Goal: Answer question/provide support

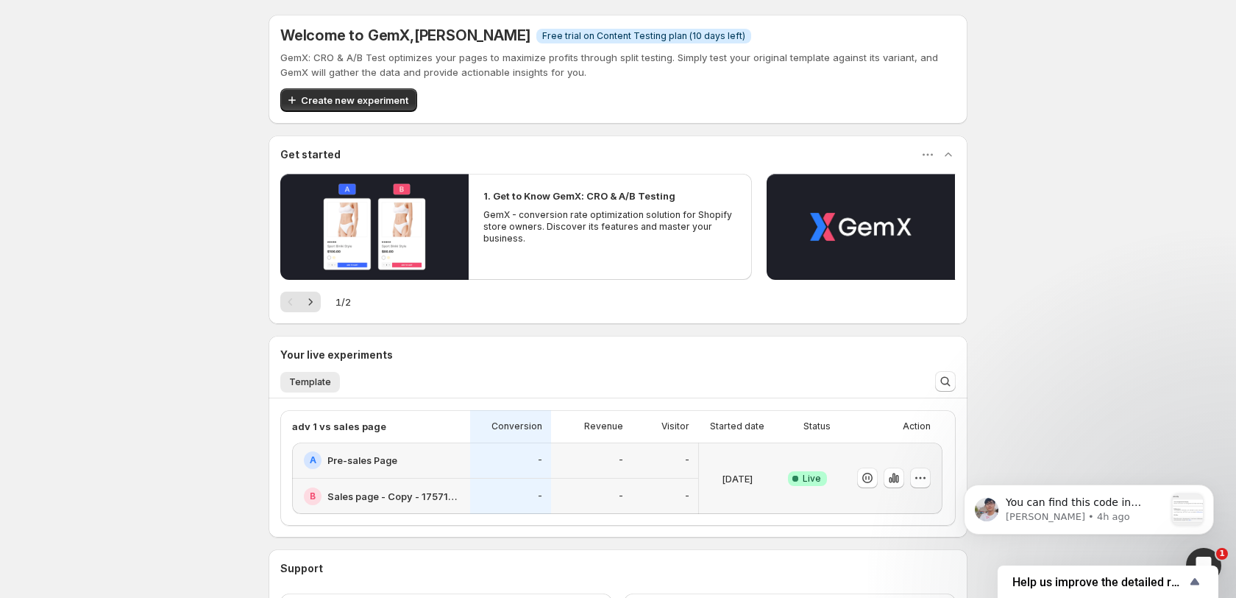
click at [327, 480] on div "B Sales page - Copy - 1757109853212" at bounding box center [381, 495] width 178 height 35
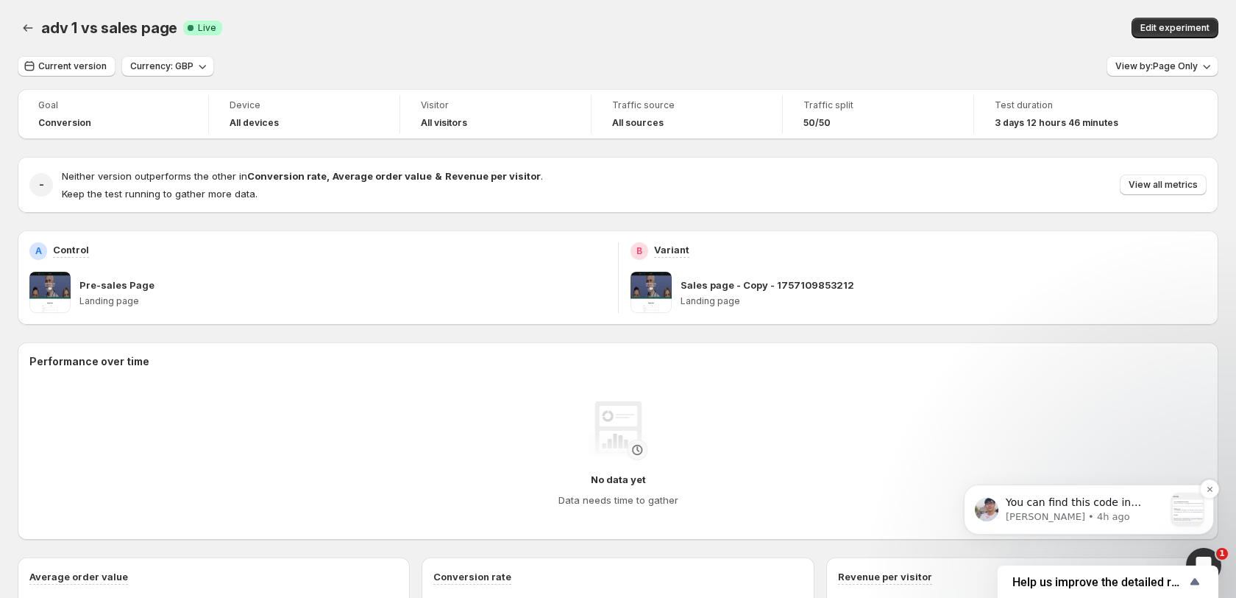
click at [1099, 511] on p "Antony • 4h ago" at bounding box center [1085, 516] width 159 height 13
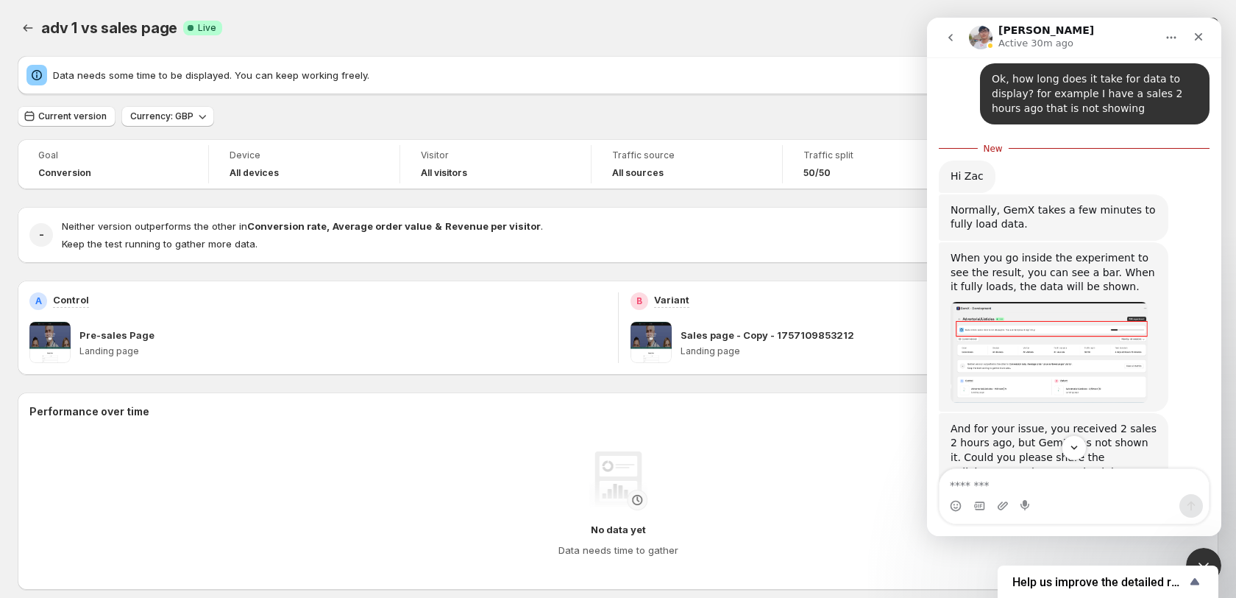
scroll to position [843, 0]
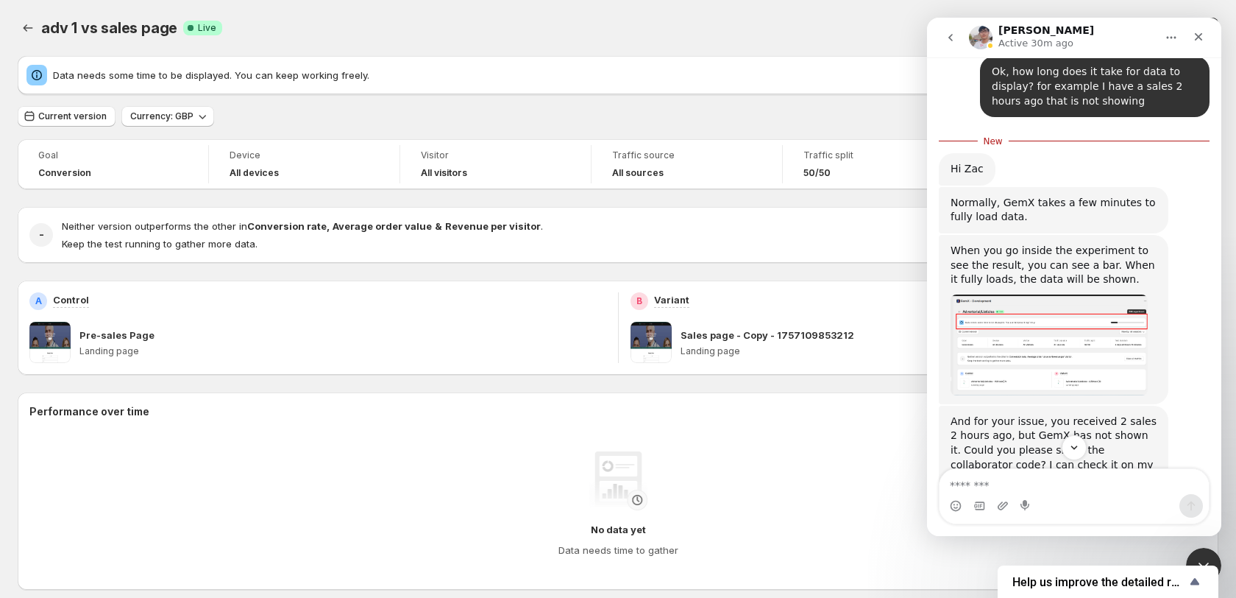
click at [1043, 294] on img "Antony says…" at bounding box center [1049, 344] width 197 height 101
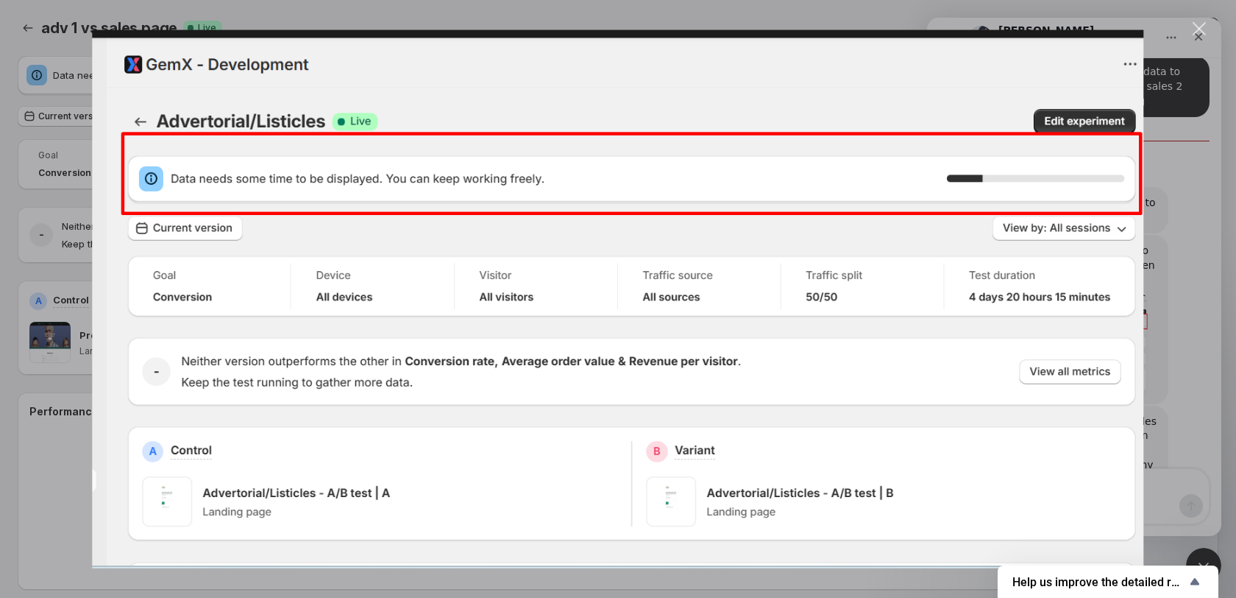
click at [1212, 238] on div "Intercom messenger" at bounding box center [618, 299] width 1236 height 598
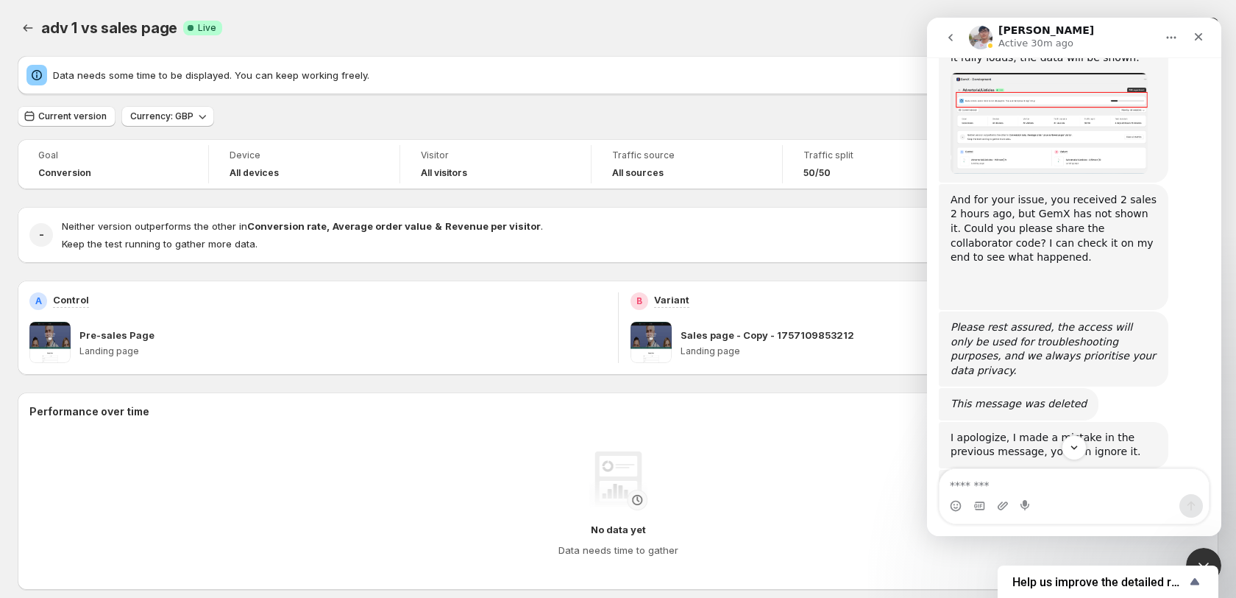
scroll to position [1143, 0]
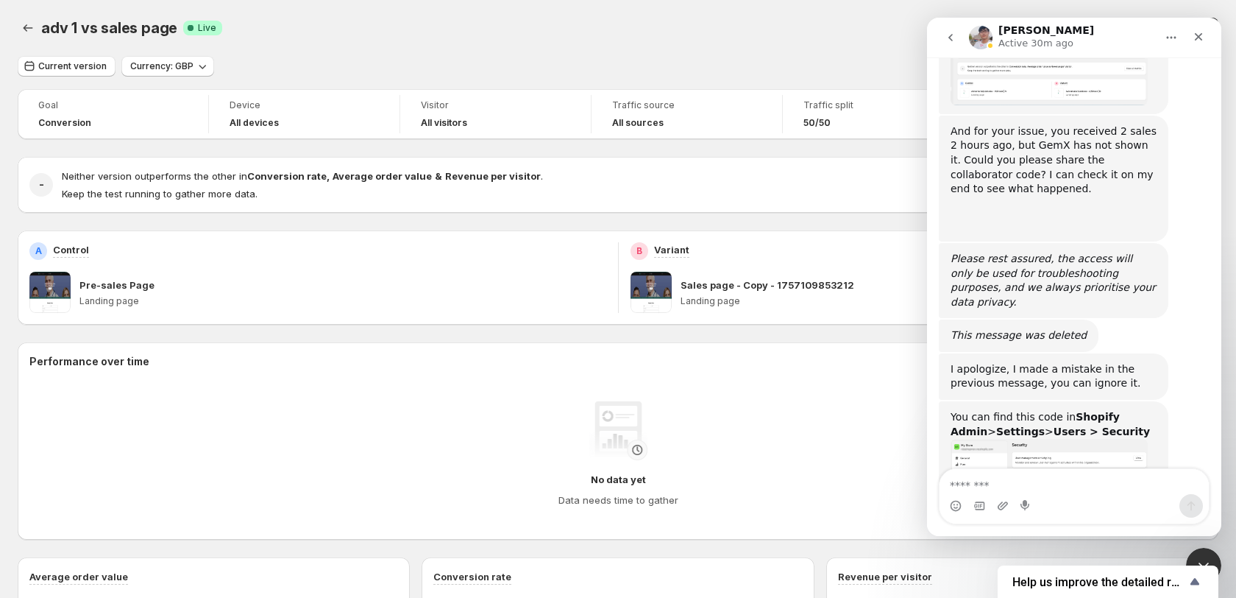
scroll to position [1119, 0]
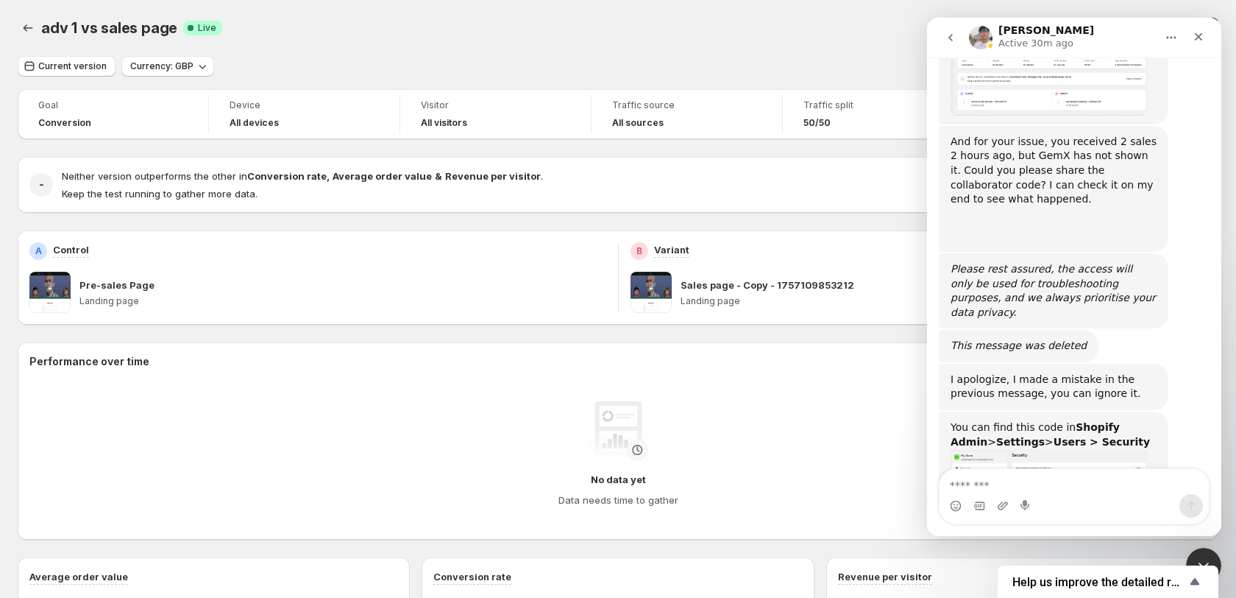
scroll to position [1119, 0]
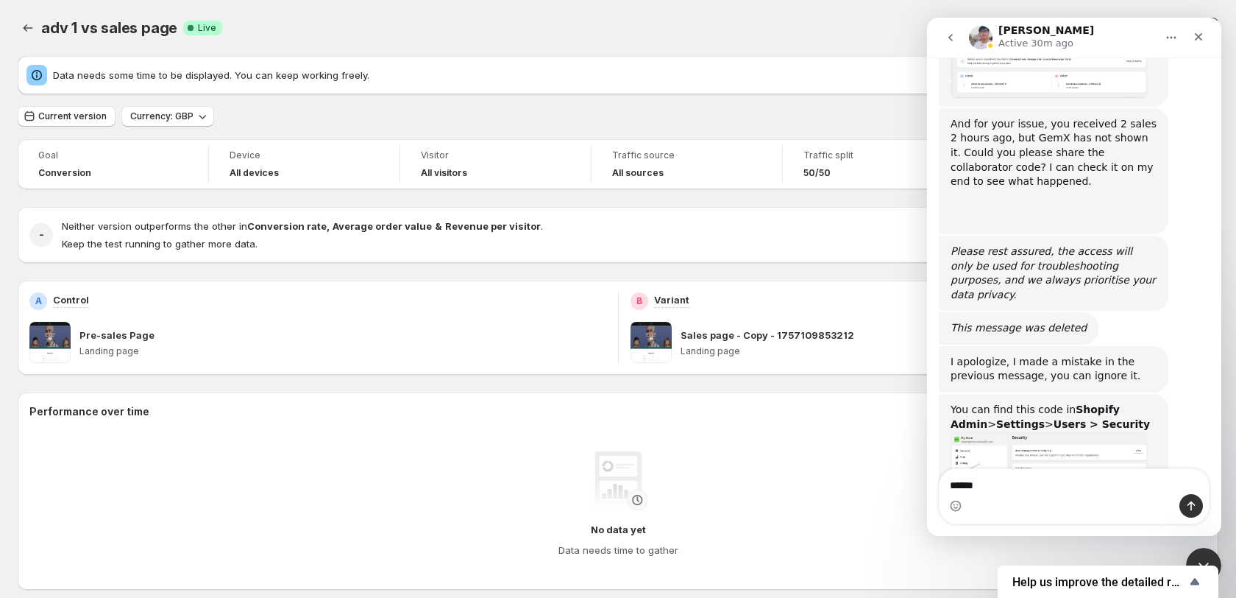
type textarea "**********"
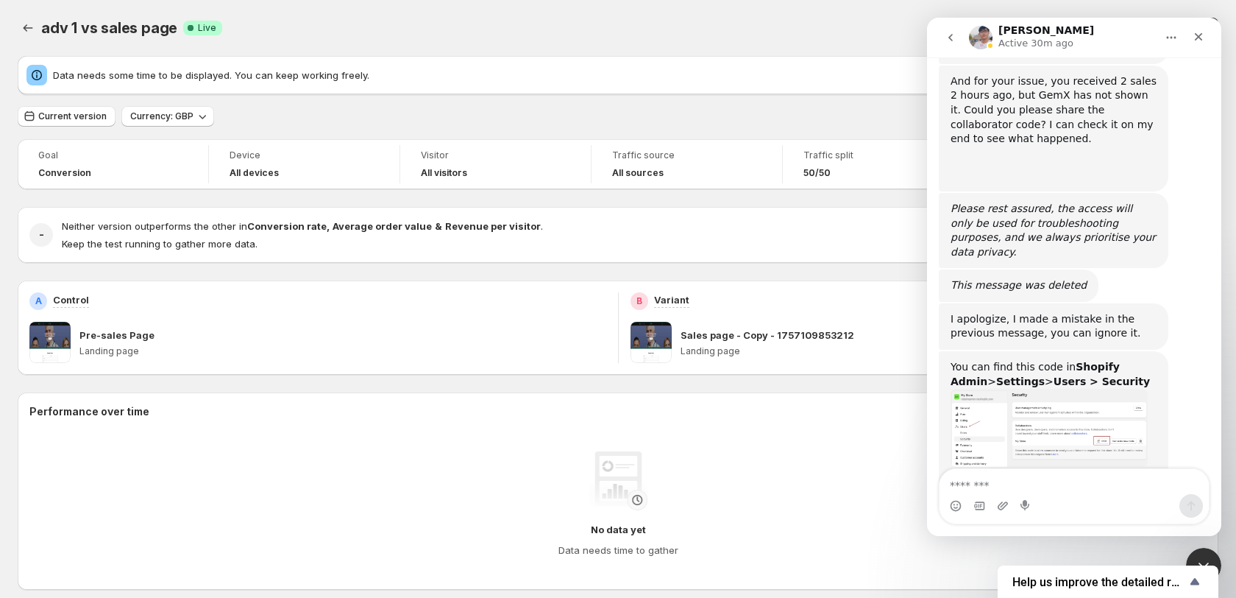
scroll to position [1163, 0]
click at [362, 291] on div "A Control Pre-sales Page Landing page" at bounding box center [318, 327] width 601 height 94
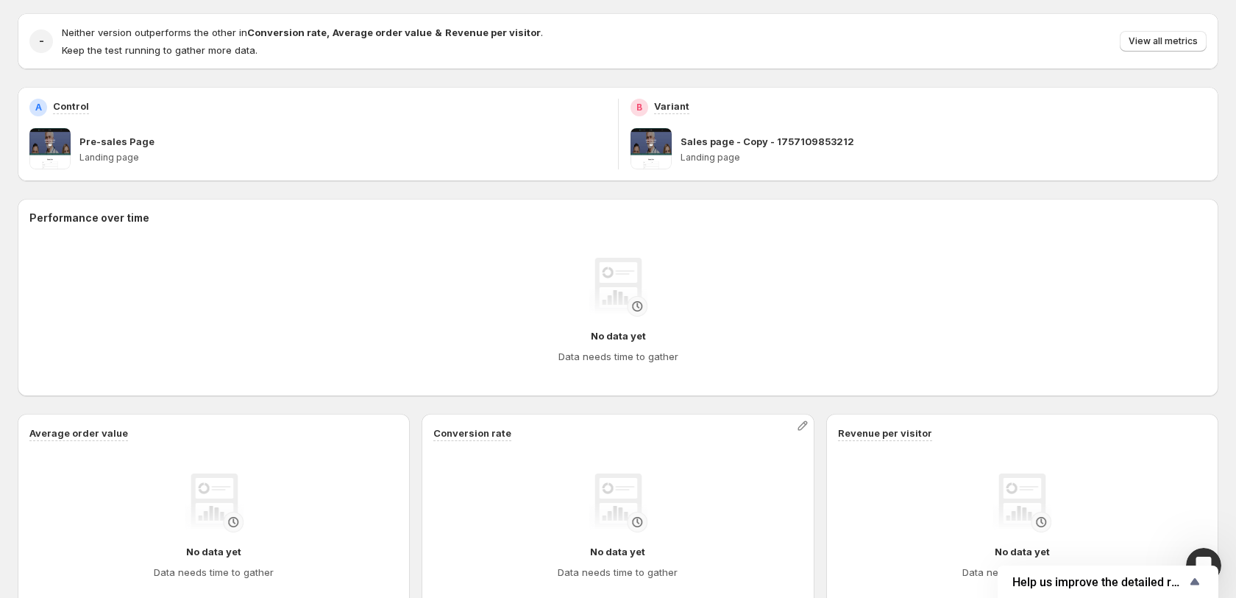
scroll to position [0, 0]
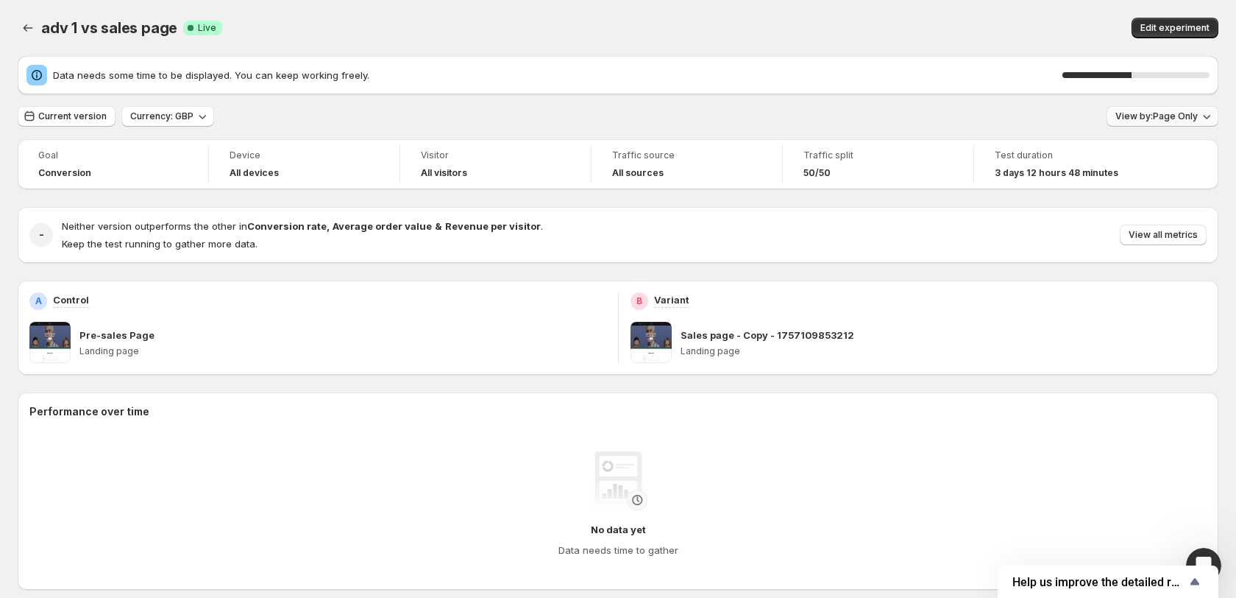
click at [1145, 119] on span "View by: Page Only" at bounding box center [1157, 116] width 82 height 12
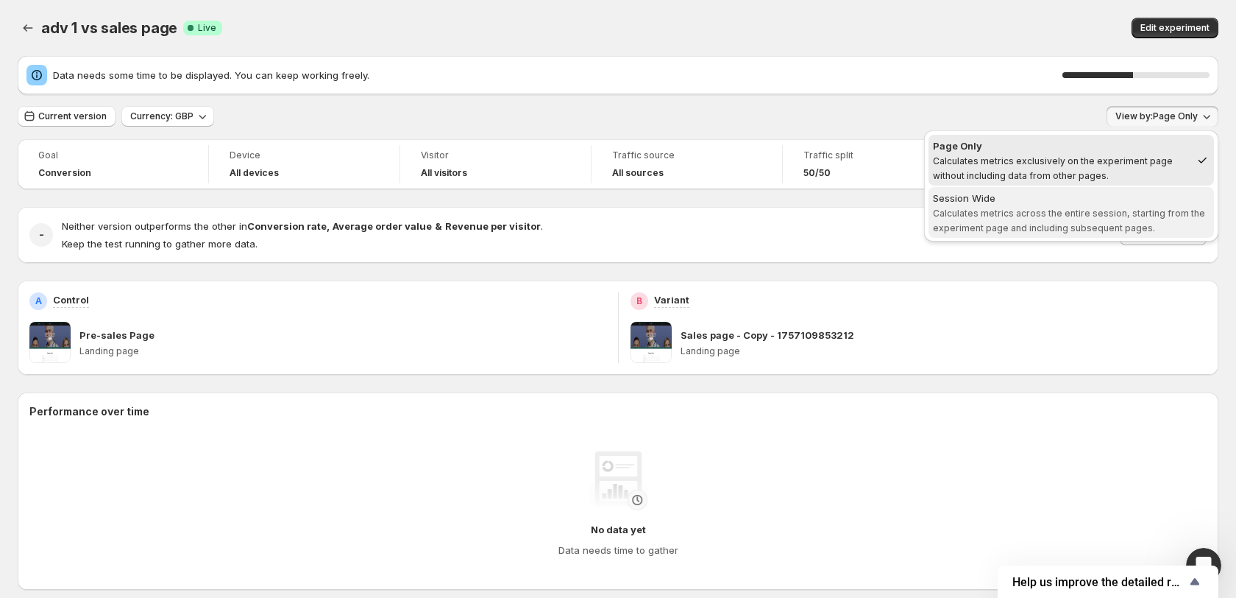
click at [1073, 198] on div "Session Wide" at bounding box center [1071, 198] width 277 height 15
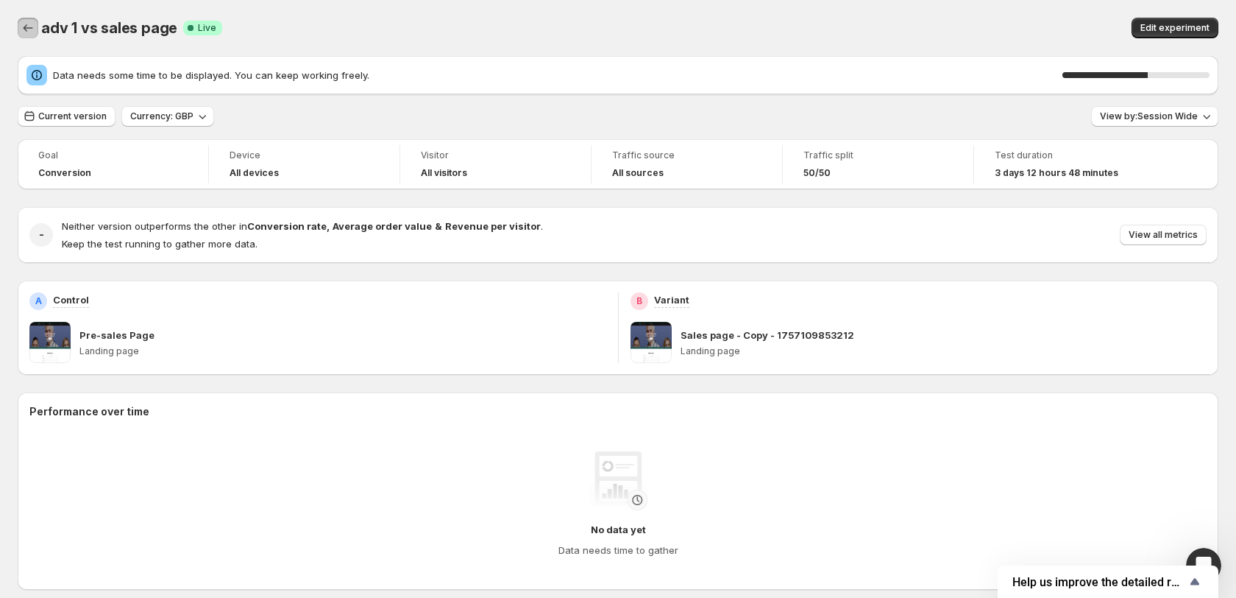
click at [23, 28] on icon "Back" at bounding box center [28, 28] width 15 height 15
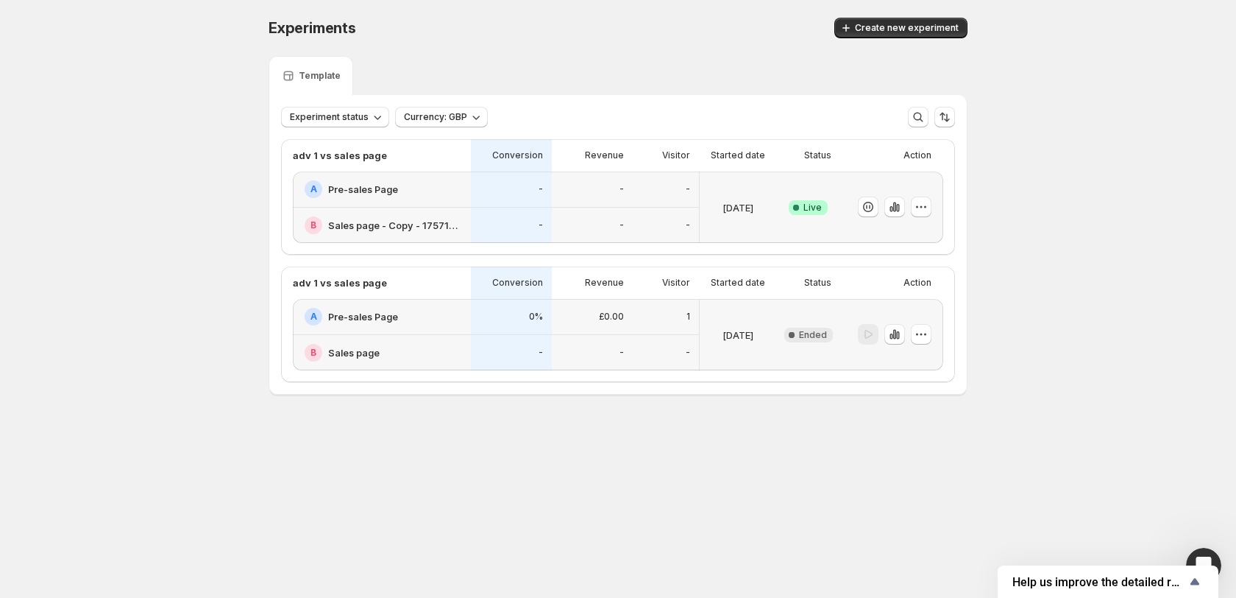
click at [450, 194] on div "A Pre-sales Page" at bounding box center [383, 189] width 157 height 18
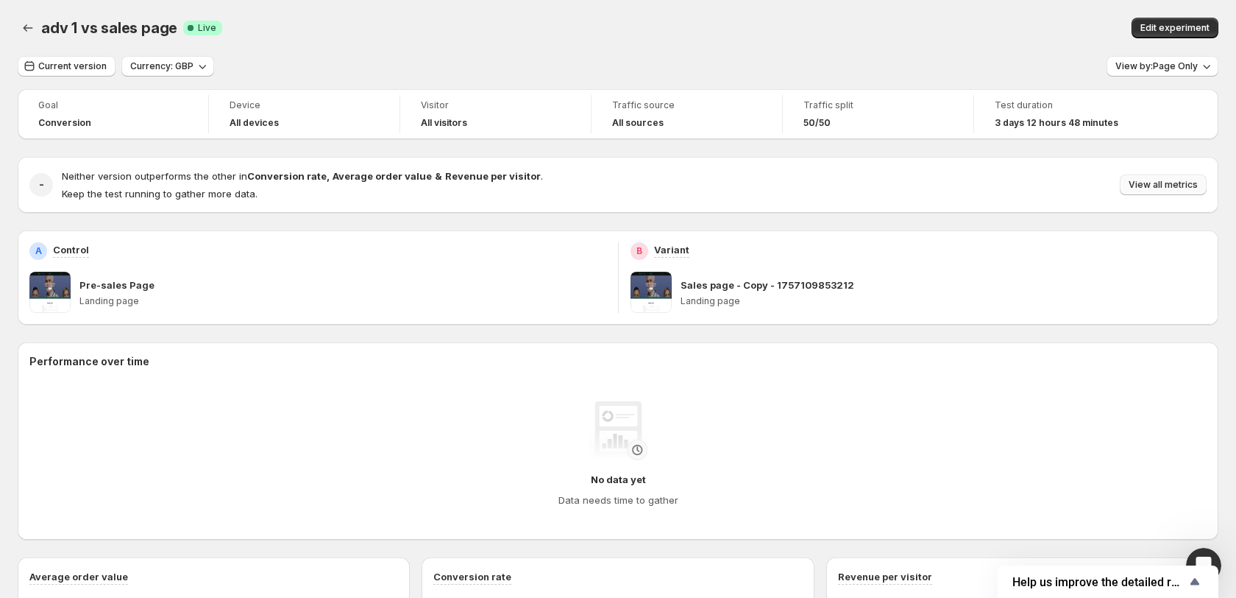
click at [1151, 185] on span "View all metrics" at bounding box center [1163, 185] width 69 height 12
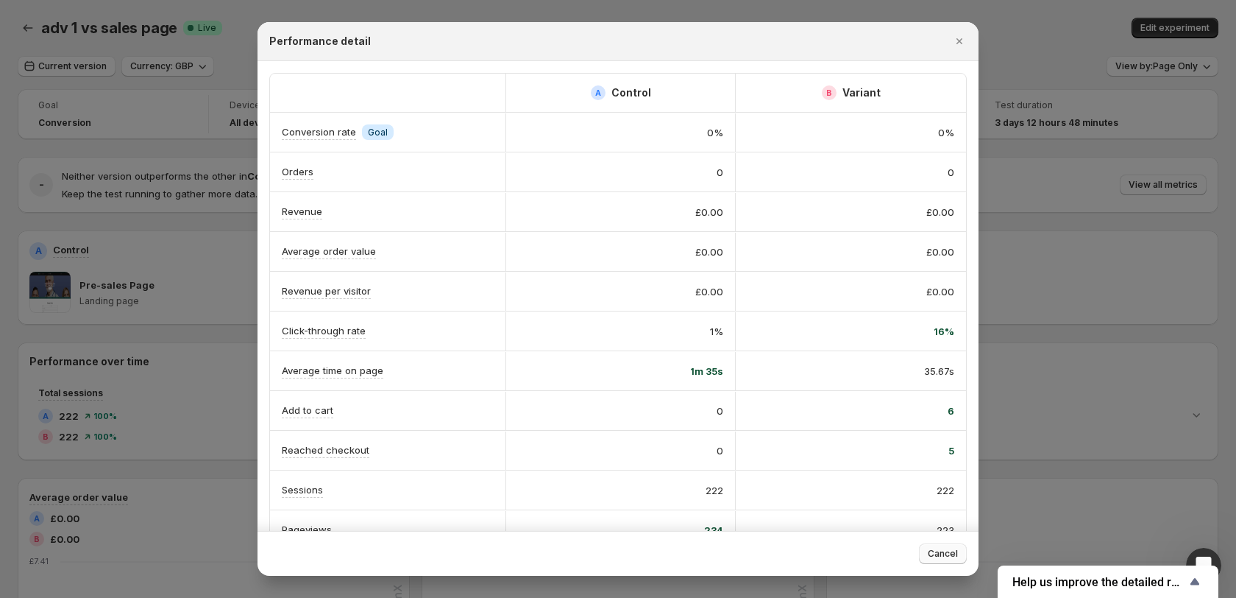
click at [939, 550] on span "Cancel" at bounding box center [943, 554] width 30 height 12
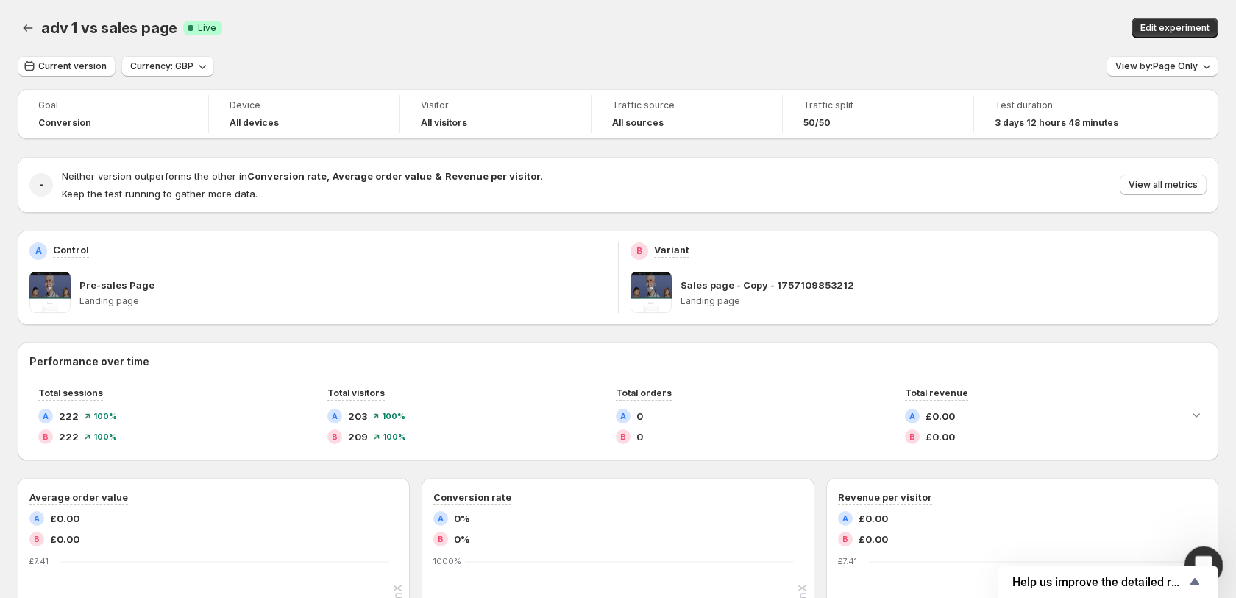
click at [1200, 548] on div "Open Intercom Messenger" at bounding box center [1202, 563] width 49 height 49
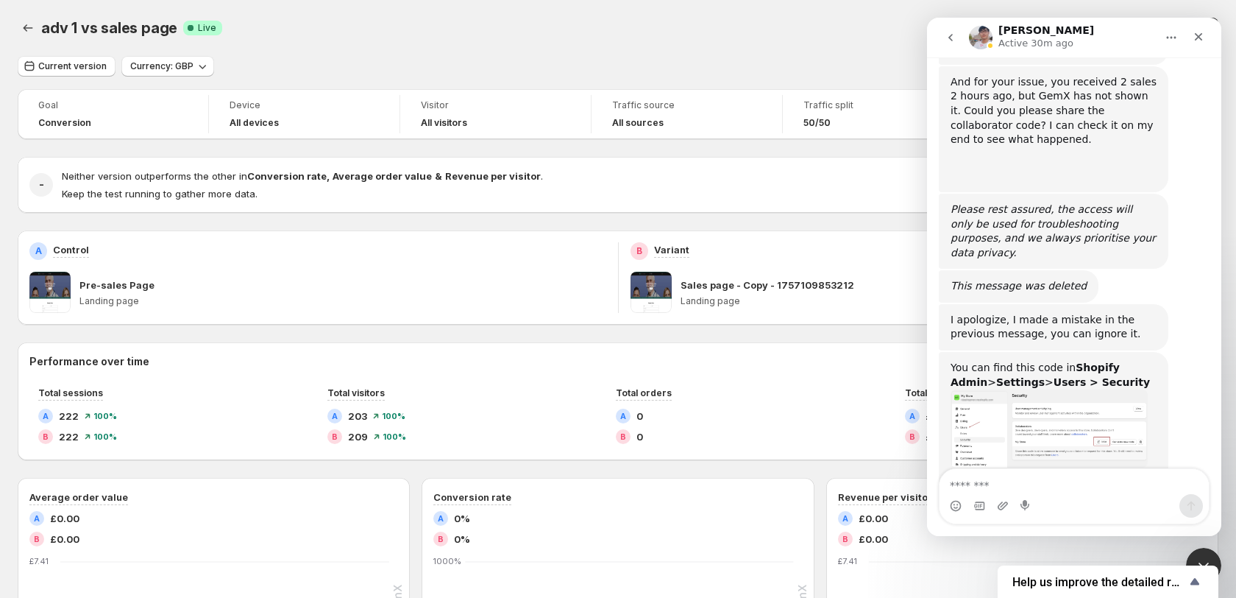
scroll to position [1163, 0]
type textarea "**********"
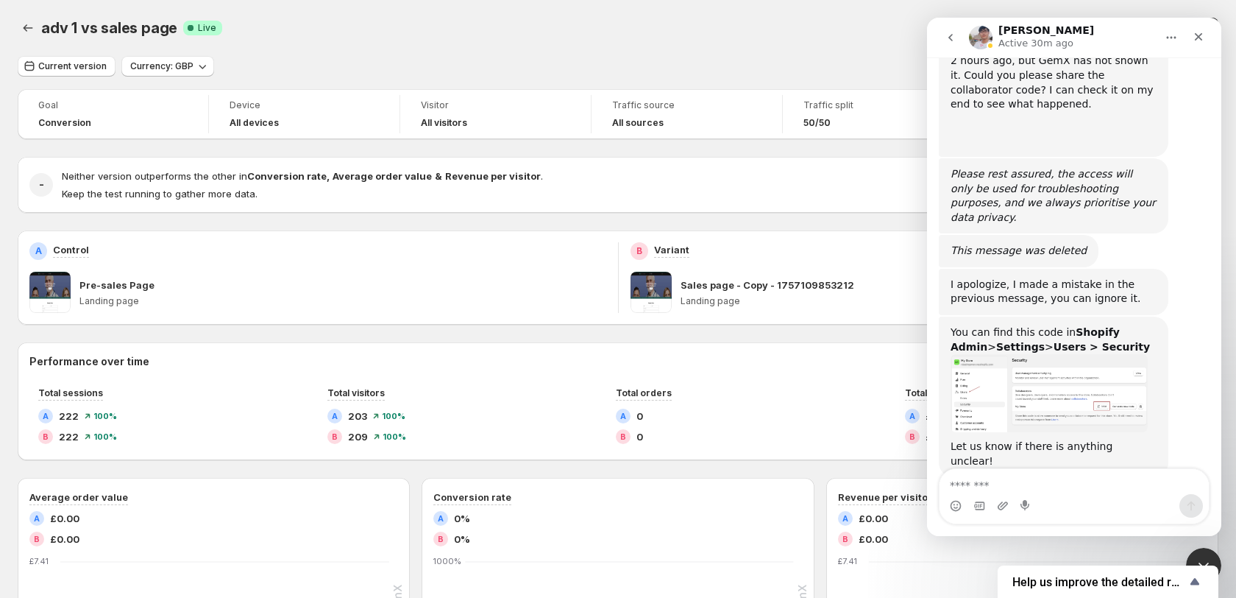
click at [325, 14] on div "adv 1 vs sales page. This page is ready adv 1 vs sales page Success Complete Li…" at bounding box center [618, 28] width 1201 height 56
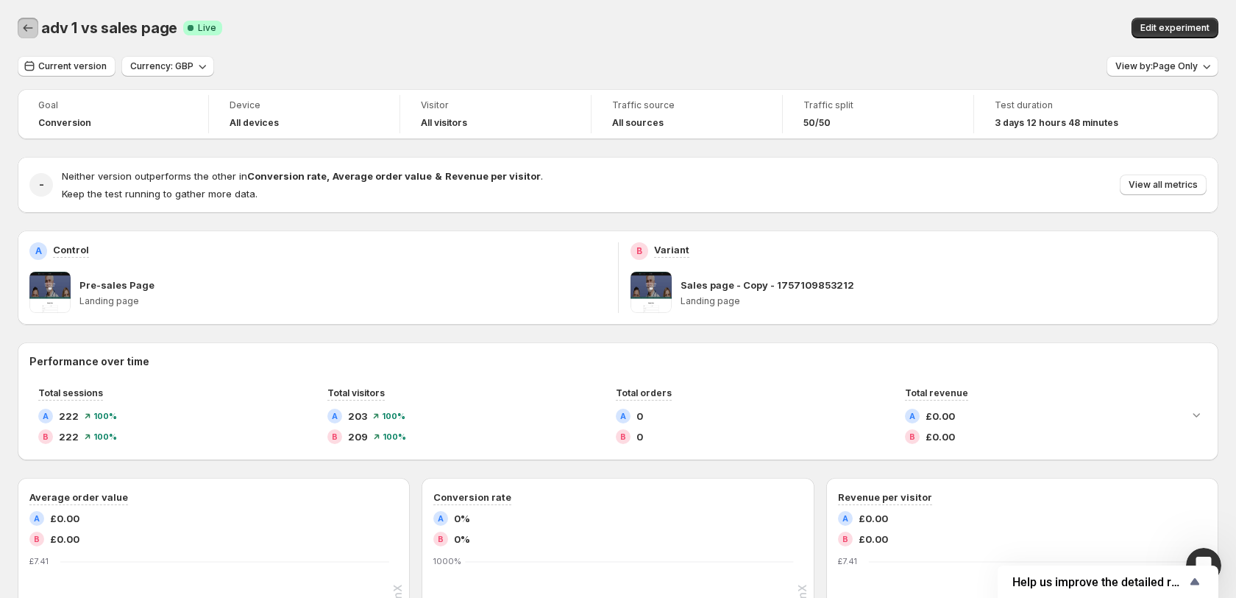
click at [22, 26] on icon "Back" at bounding box center [28, 28] width 15 height 15
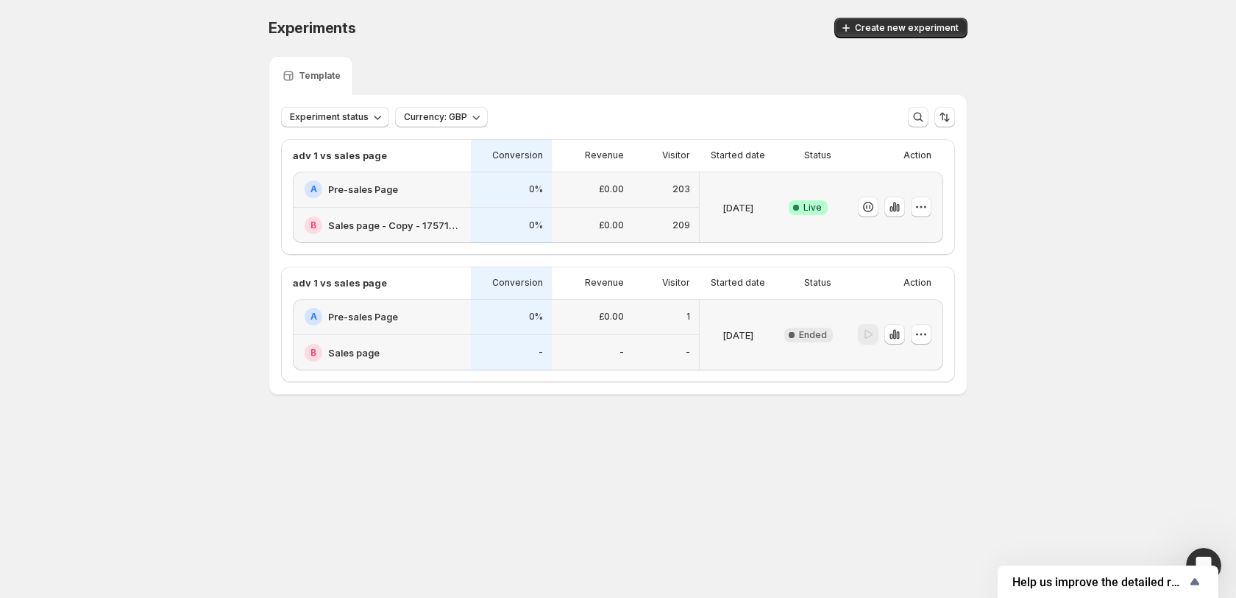
click at [437, 200] on div "A Pre-sales Page" at bounding box center [382, 189] width 178 height 36
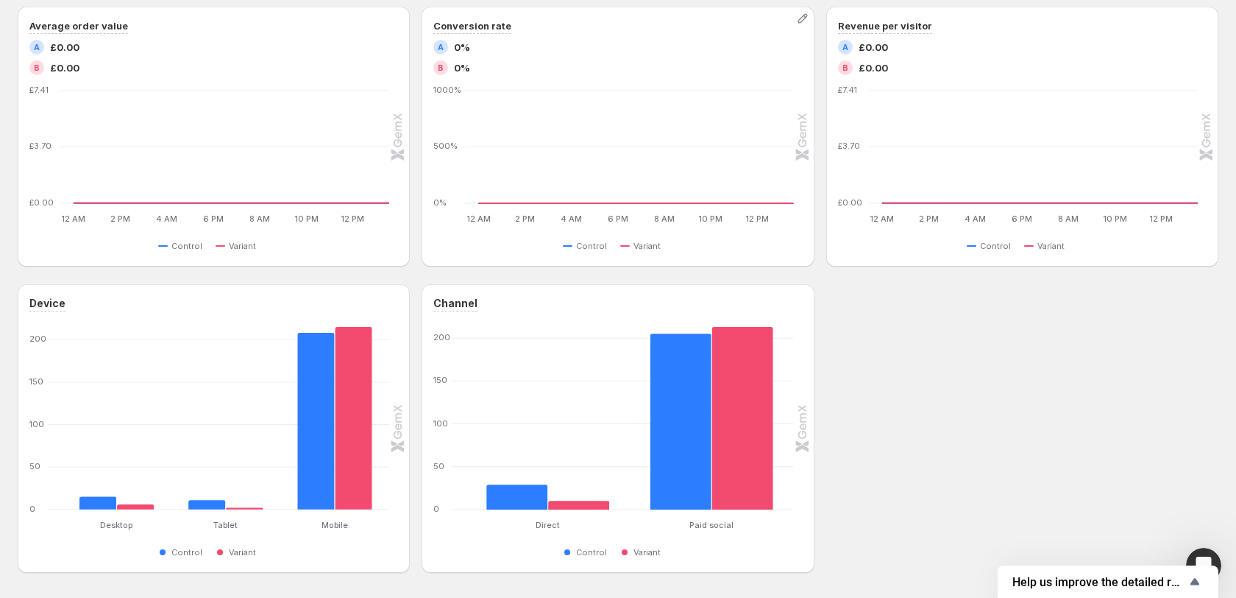
scroll to position [525, 0]
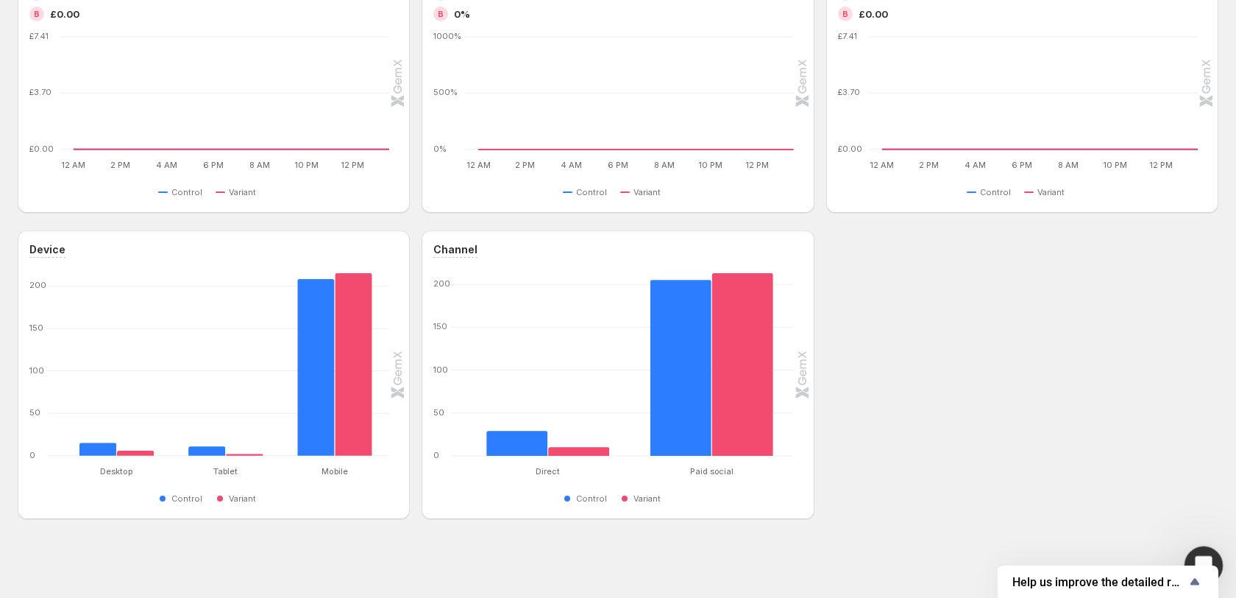
click at [1205, 550] on div "Open Intercom Messenger" at bounding box center [1202, 563] width 49 height 49
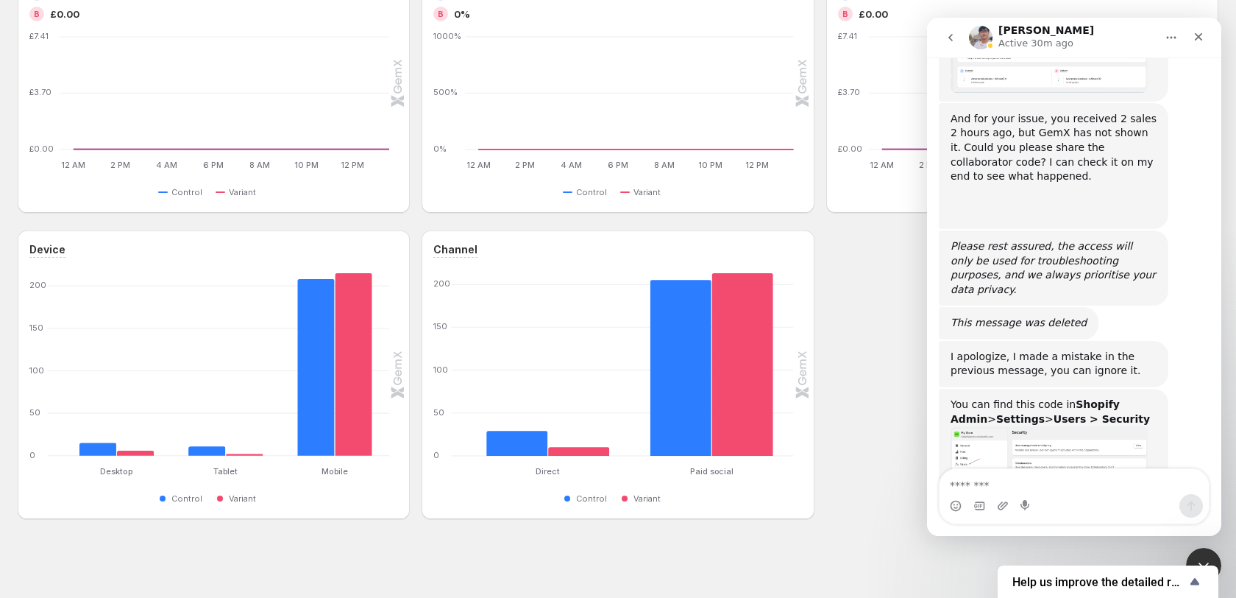
scroll to position [1196, 0]
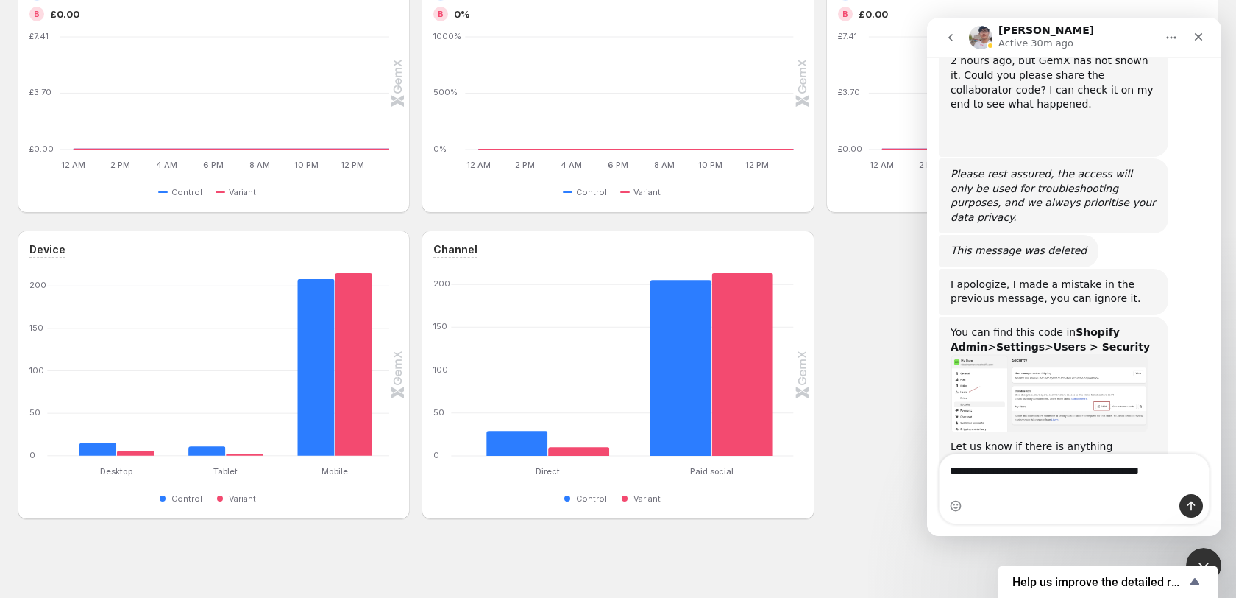
type textarea "**********"
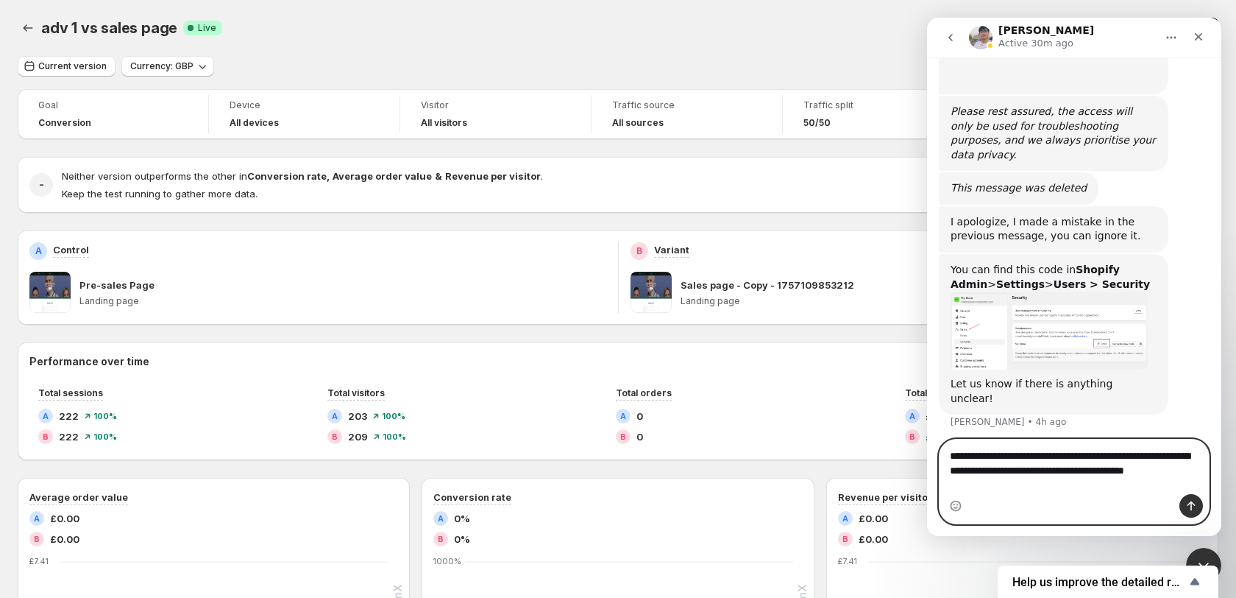
scroll to position [1273, 0]
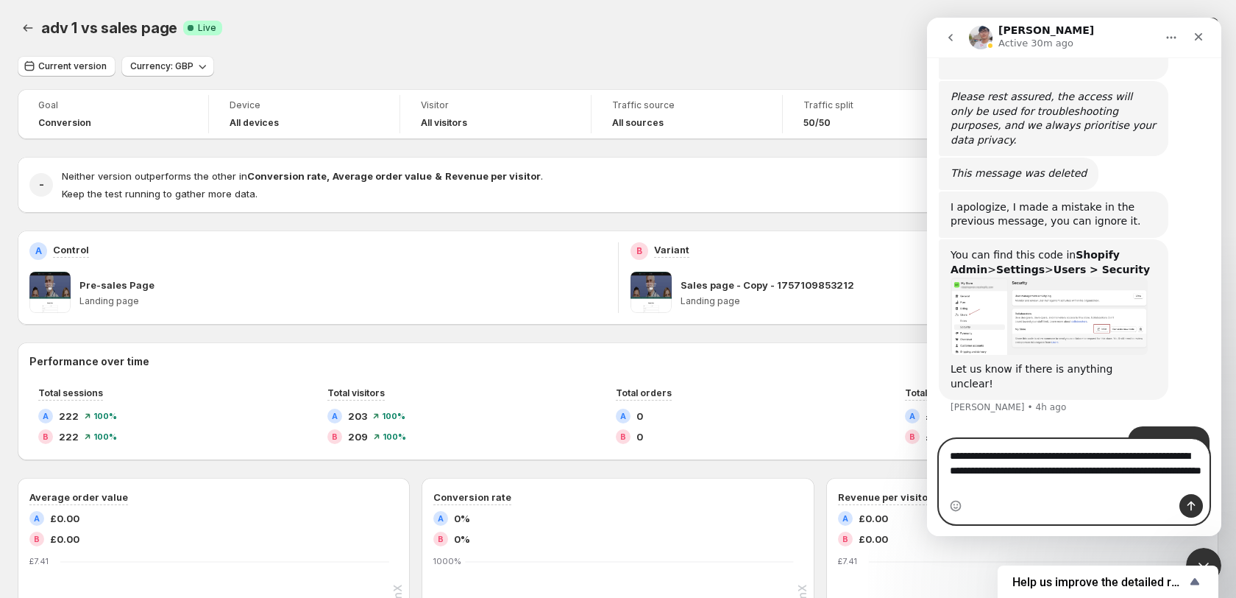
paste textarea "**********"
type textarea "**********"
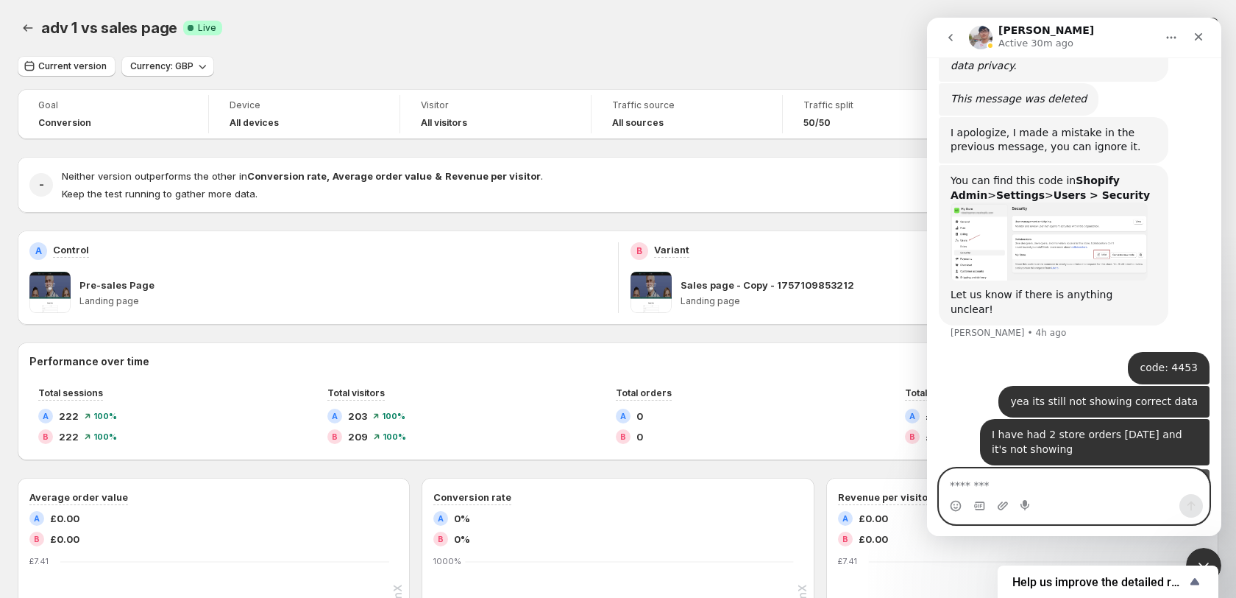
scroll to position [1350, 0]
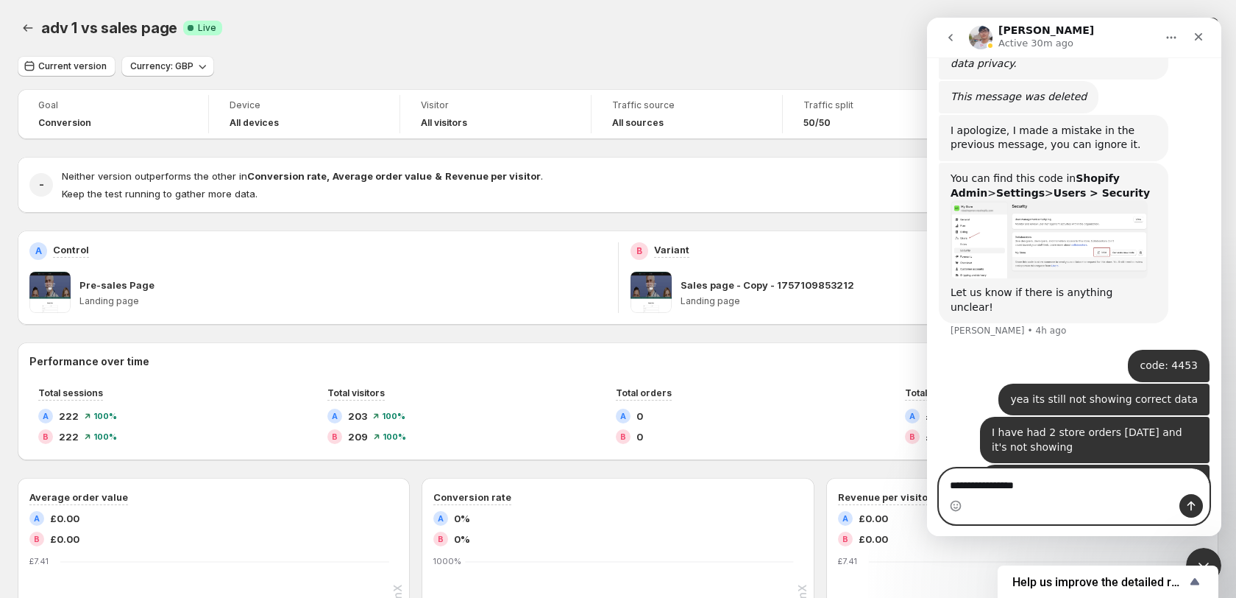
type textarea "**********"
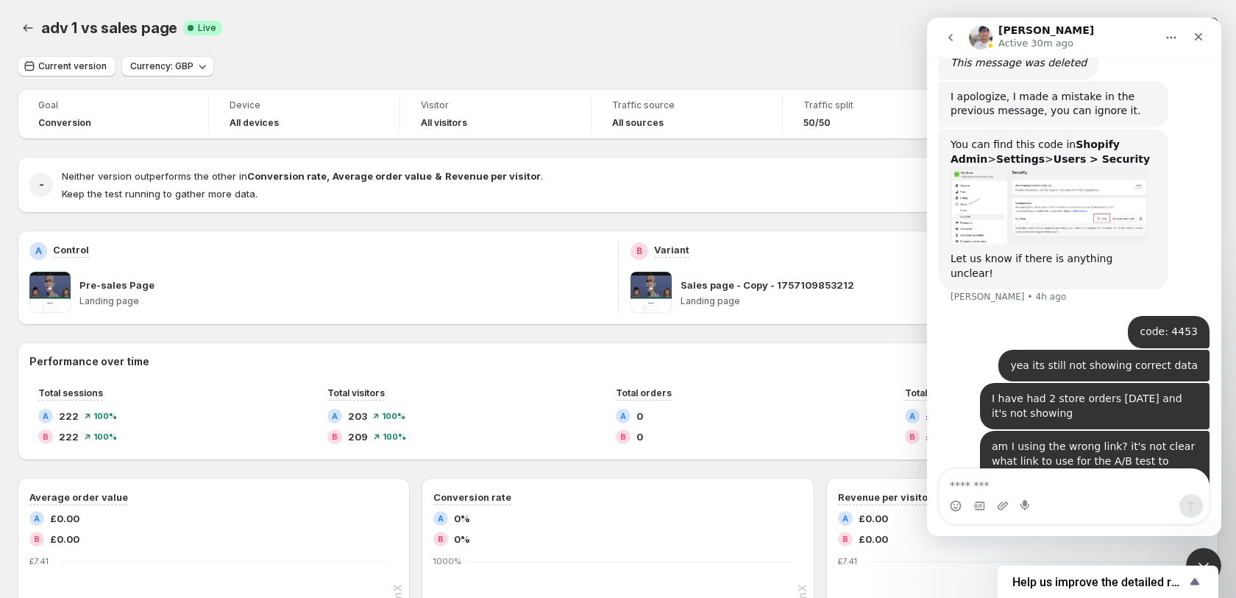
click at [1049, 439] on div "am I using the wrong link? it's not clear what link to use for the A/B test to …" at bounding box center [1095, 467] width 206 height 57
click at [1079, 484] on link "[URL][DOMAIN_NAME]" at bounding box center [1136, 490] width 115 height 12
click at [995, 487] on textarea "Message…" at bounding box center [1075, 481] width 270 height 25
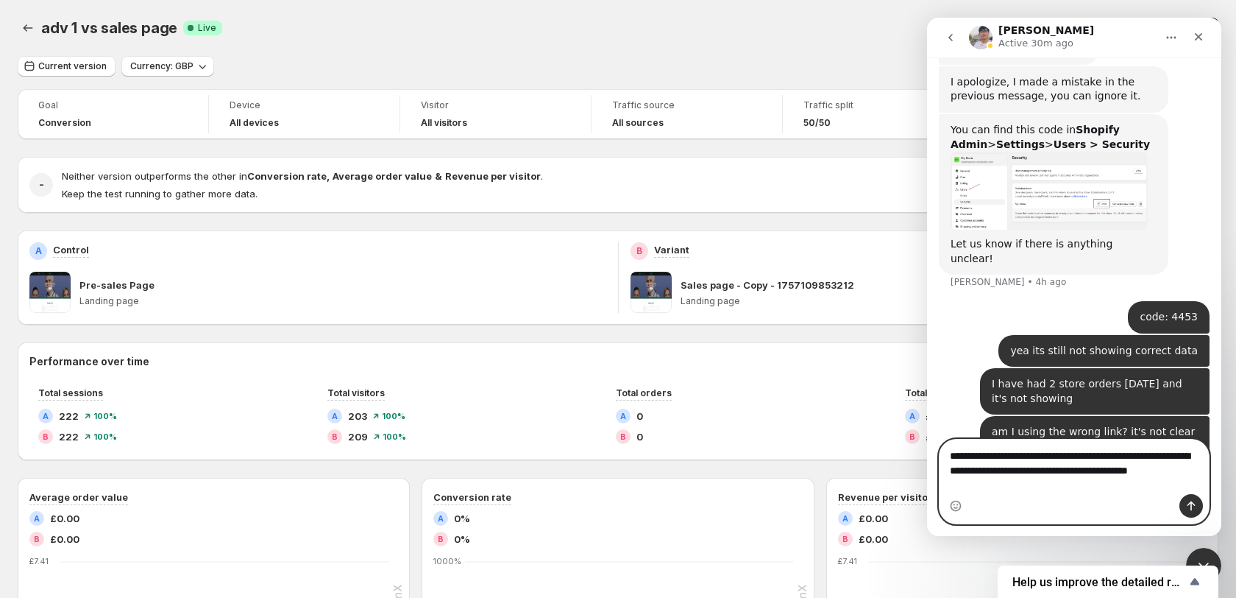
scroll to position [1413, 0]
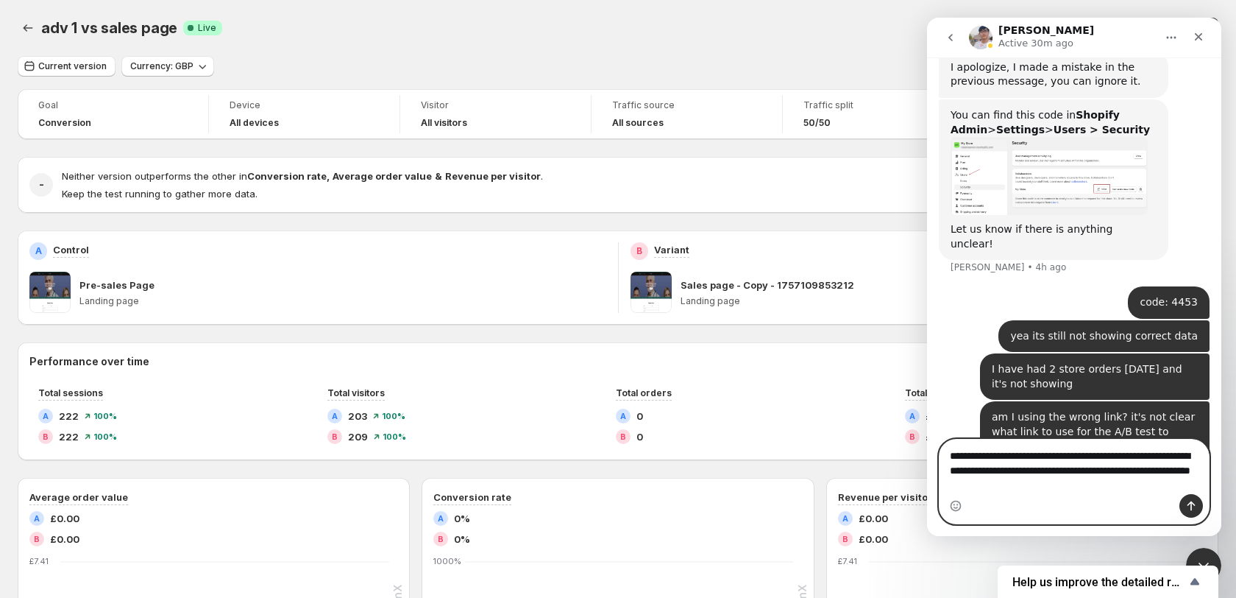
type textarea "**********"
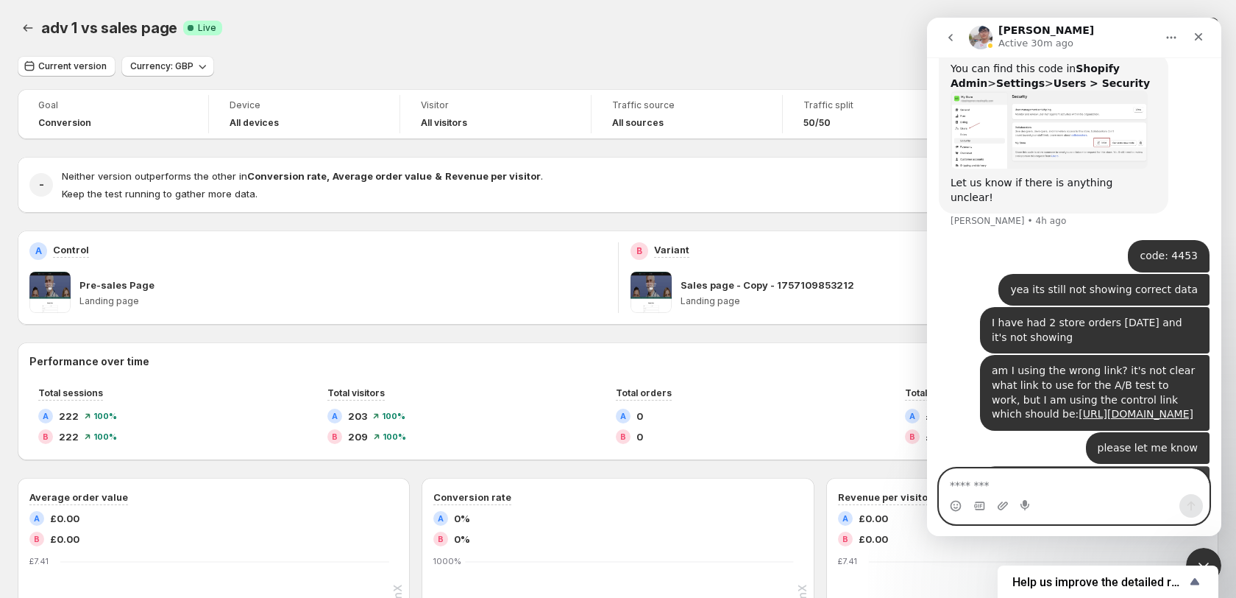
scroll to position [1460, 0]
click at [1202, 543] on div "B £0.00" at bounding box center [1022, 538] width 369 height 15
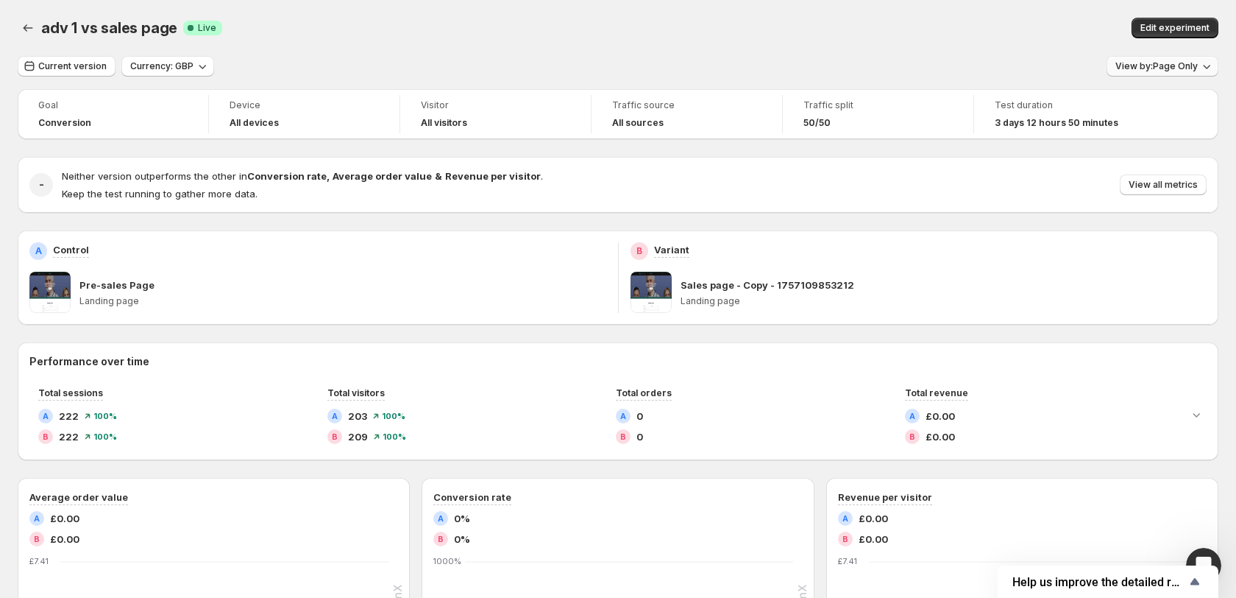
click at [1203, 66] on icon "button" at bounding box center [1207, 66] width 15 height 15
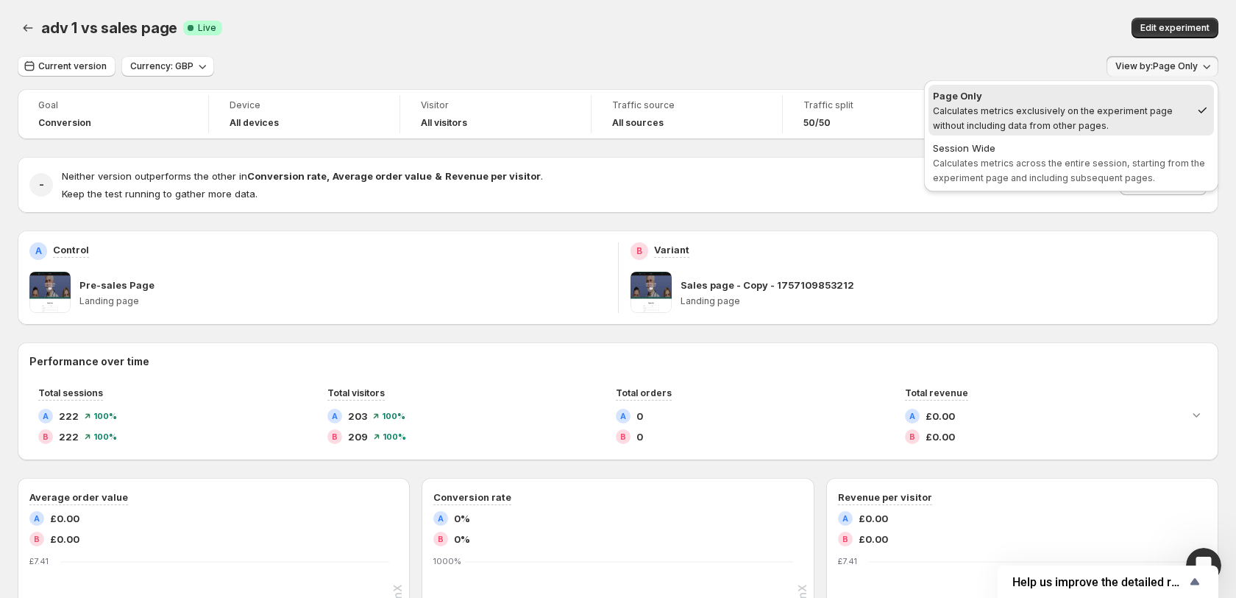
click at [1203, 66] on icon "button" at bounding box center [1207, 66] width 15 height 15
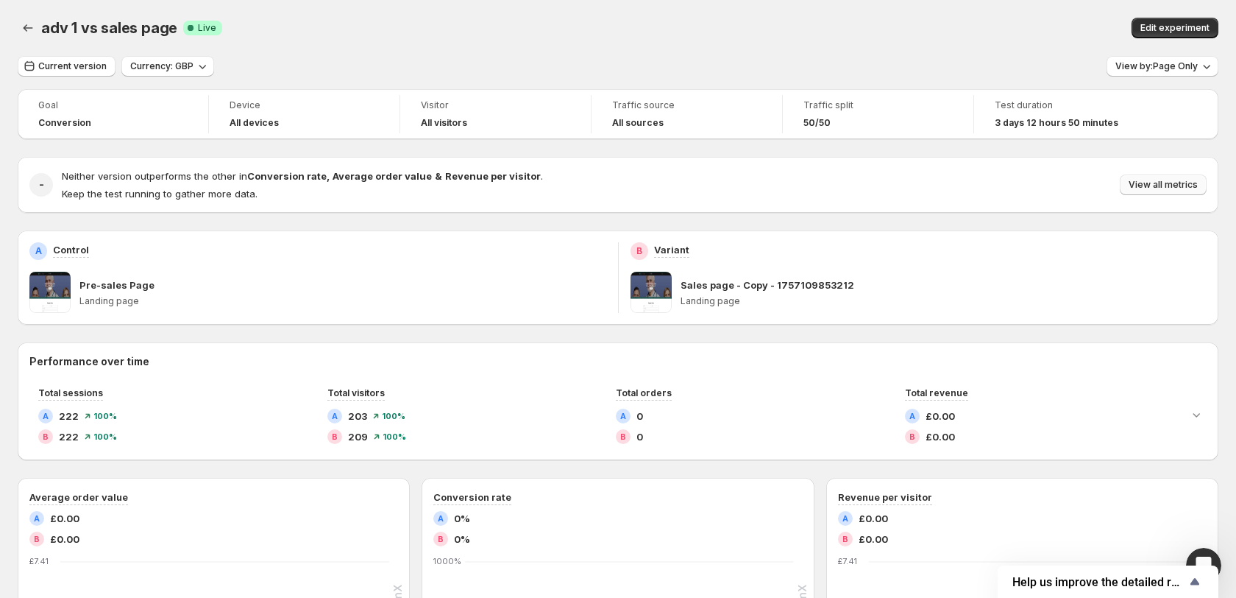
click at [1190, 183] on span "View all metrics" at bounding box center [1163, 185] width 69 height 12
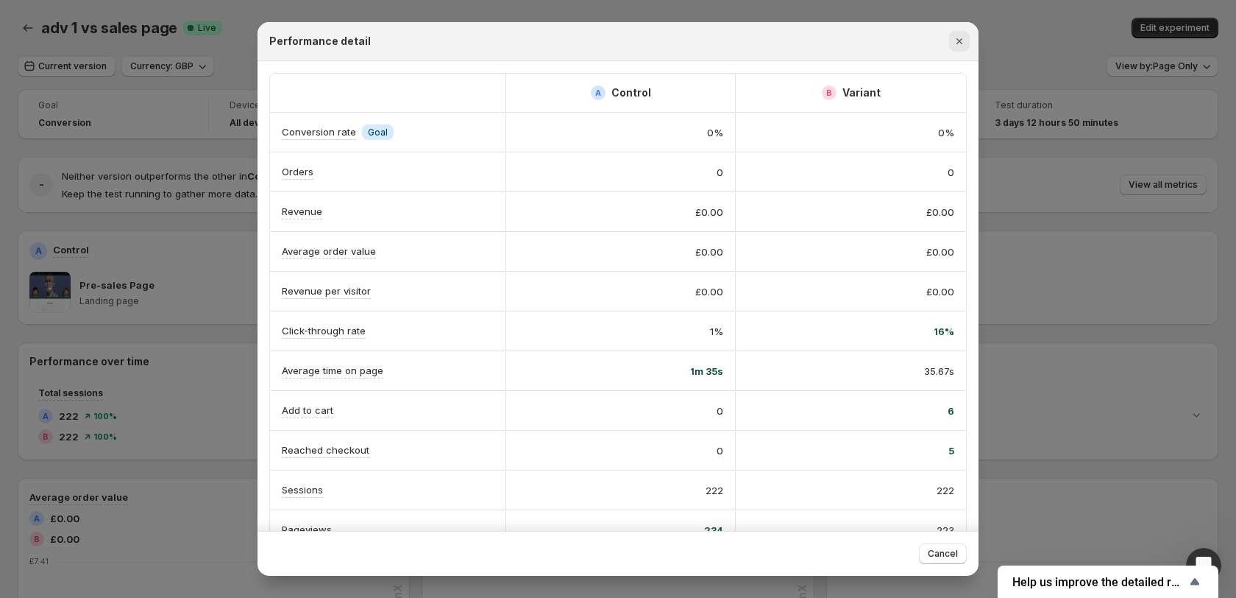
click at [957, 40] on icon "Close" at bounding box center [960, 41] width 6 height 6
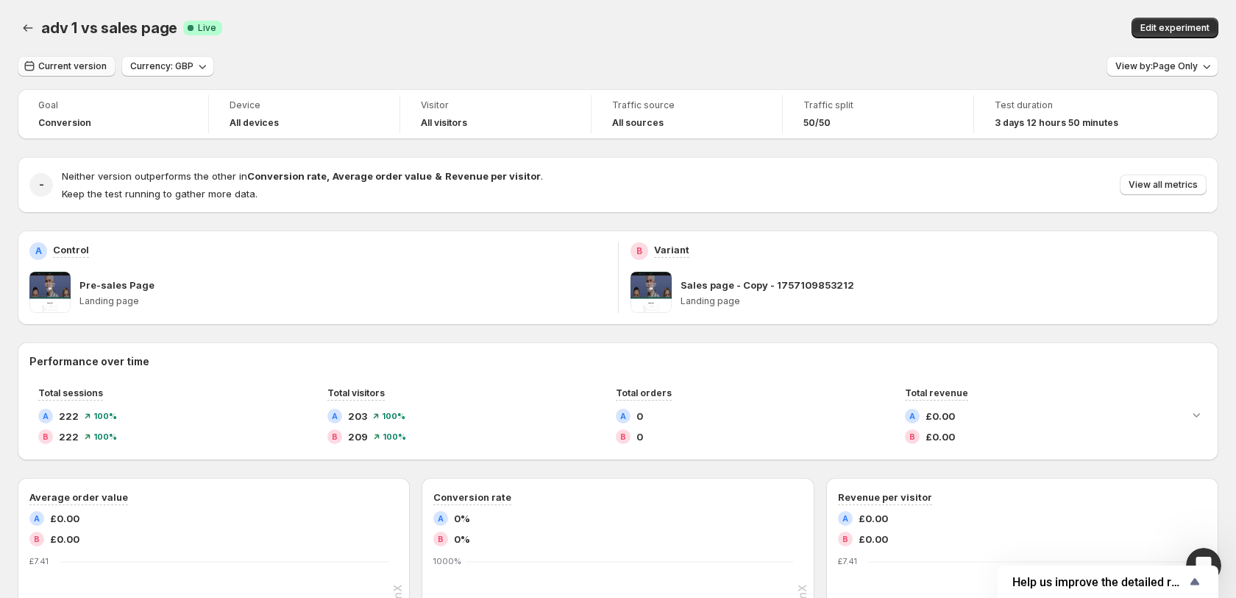
click at [89, 66] on span "Current version" at bounding box center [72, 66] width 68 height 12
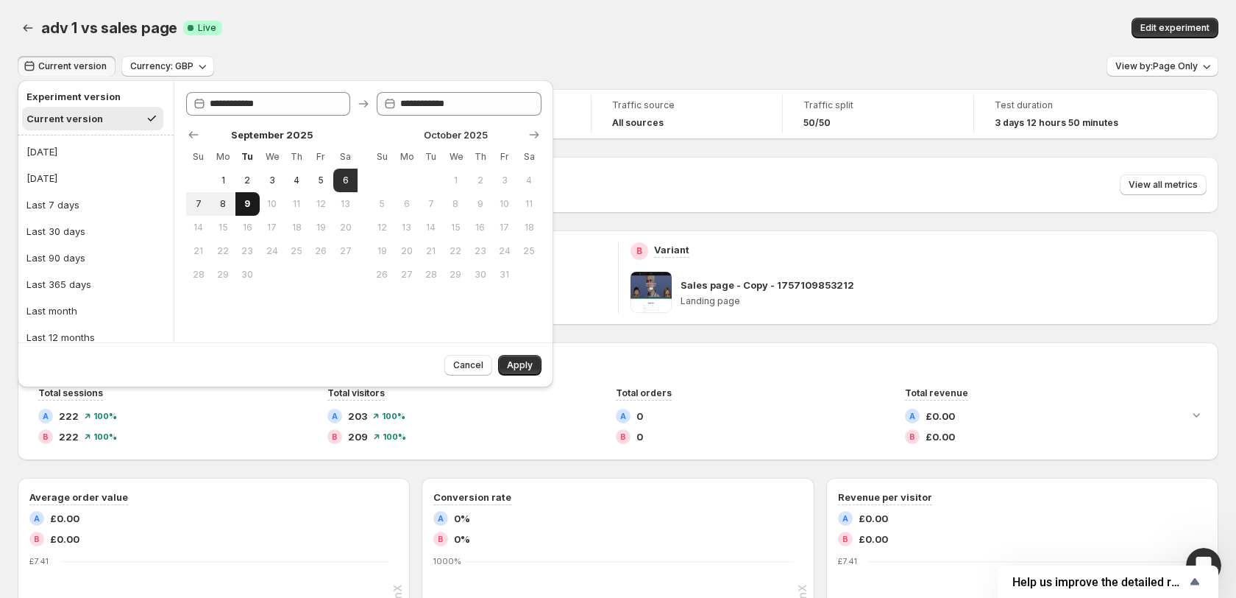
click at [248, 198] on span "9" at bounding box center [247, 204] width 13 height 12
type input "**********"
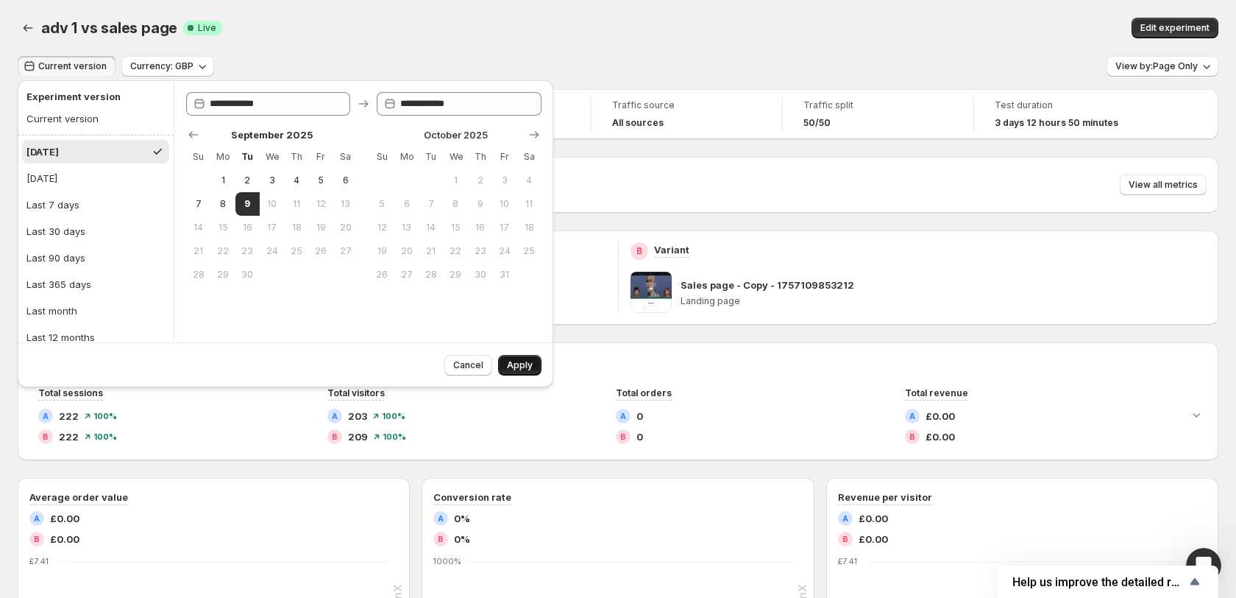
click at [534, 369] on button "Apply" at bounding box center [519, 365] width 43 height 21
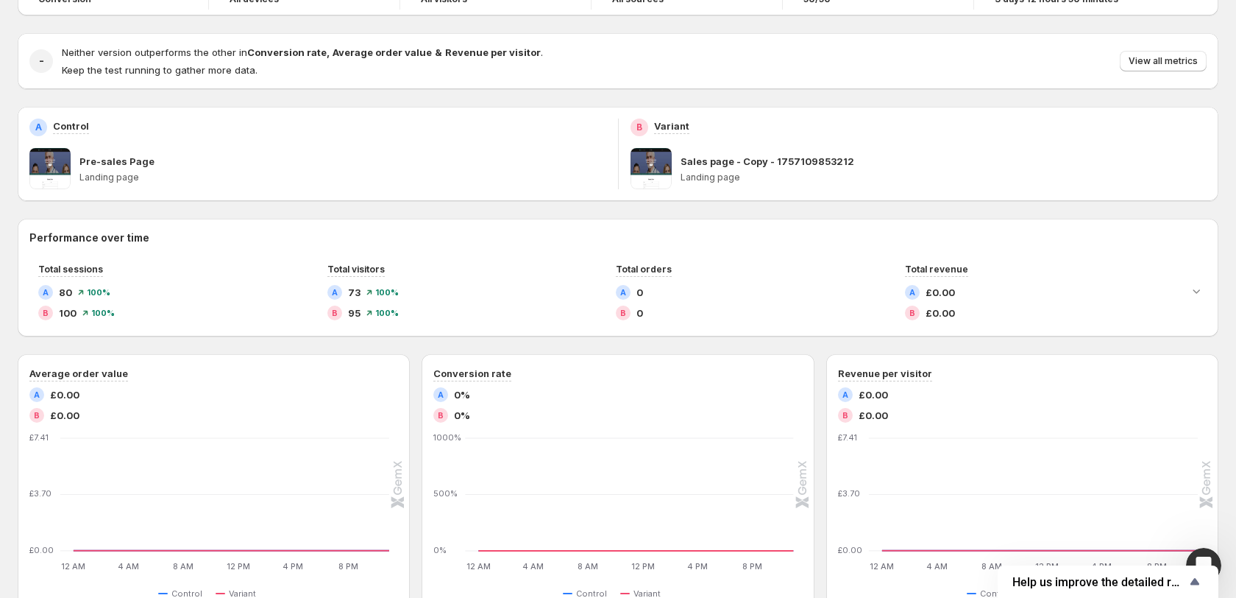
scroll to position [0, 0]
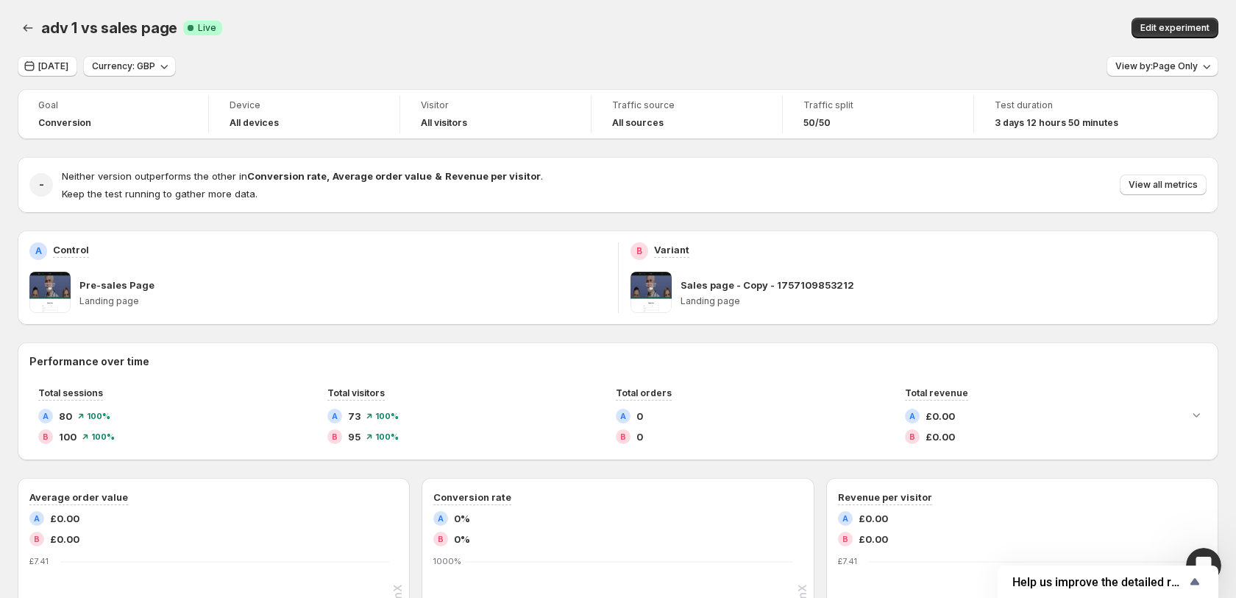
click at [54, 52] on div "adv 1 vs sales page. This page is ready adv 1 vs sales page Success Complete Li…" at bounding box center [618, 28] width 1201 height 56
click at [116, 73] on button "Currency: GBP" at bounding box center [129, 66] width 93 height 21
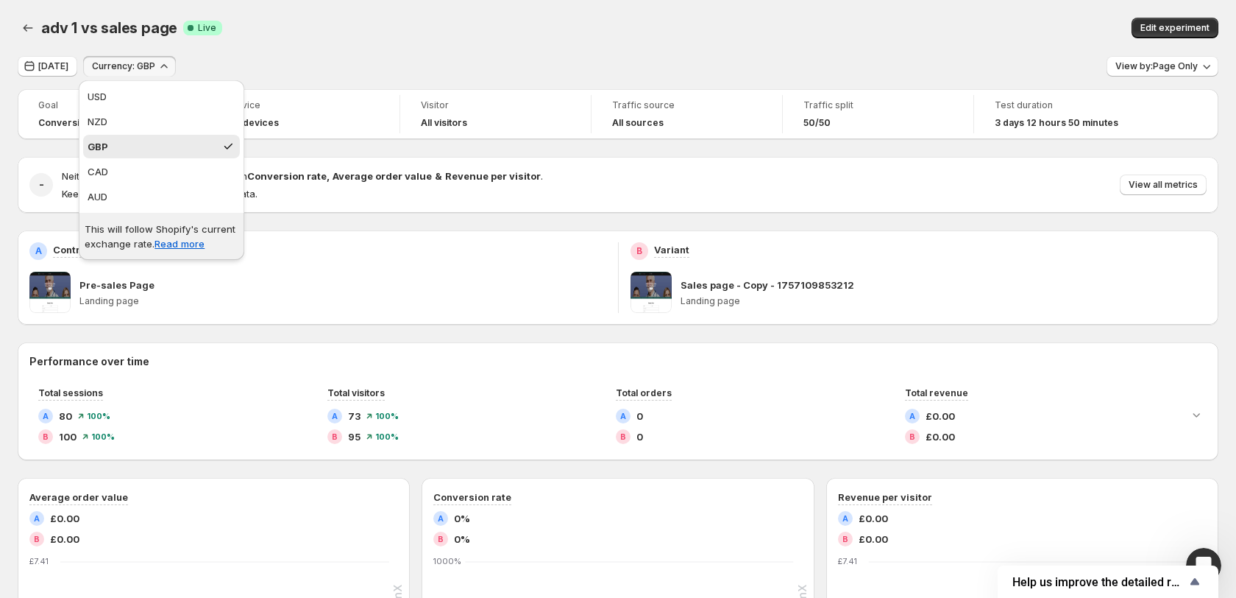
click at [374, 61] on div "[DATE] Currency: GBP View by: Page Only" at bounding box center [618, 66] width 1201 height 21
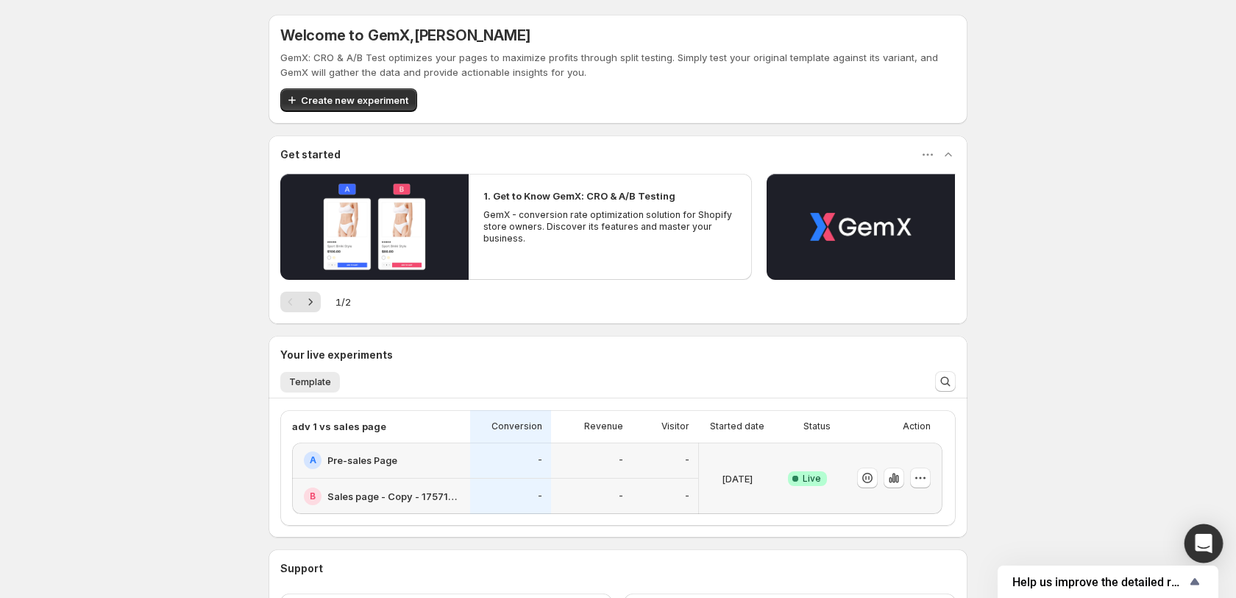
click at [1189, 552] on div "Open Intercom Messenger" at bounding box center [1204, 543] width 39 height 39
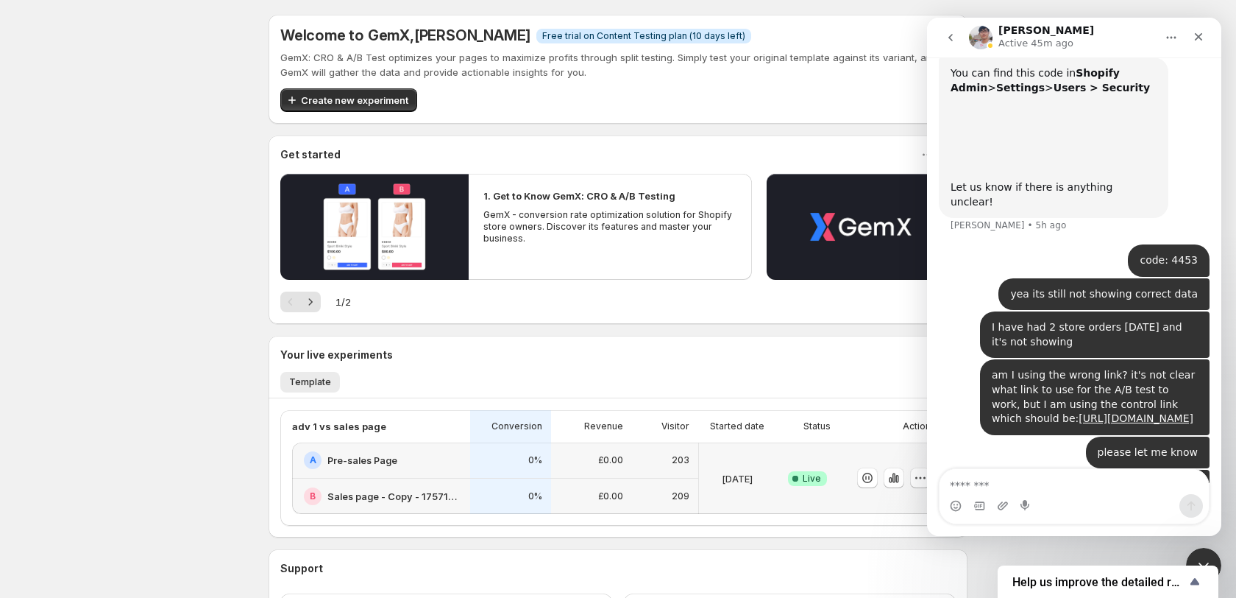
scroll to position [1460, 0]
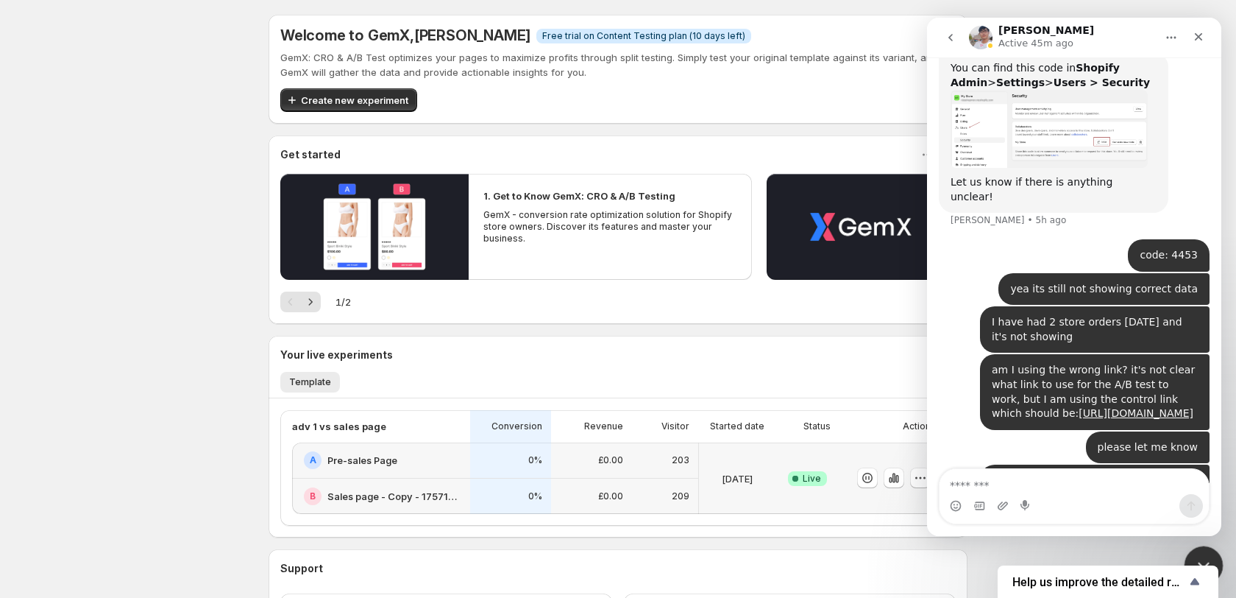
click at [1203, 550] on div "Close Intercom Messenger" at bounding box center [1201, 562] width 35 height 35
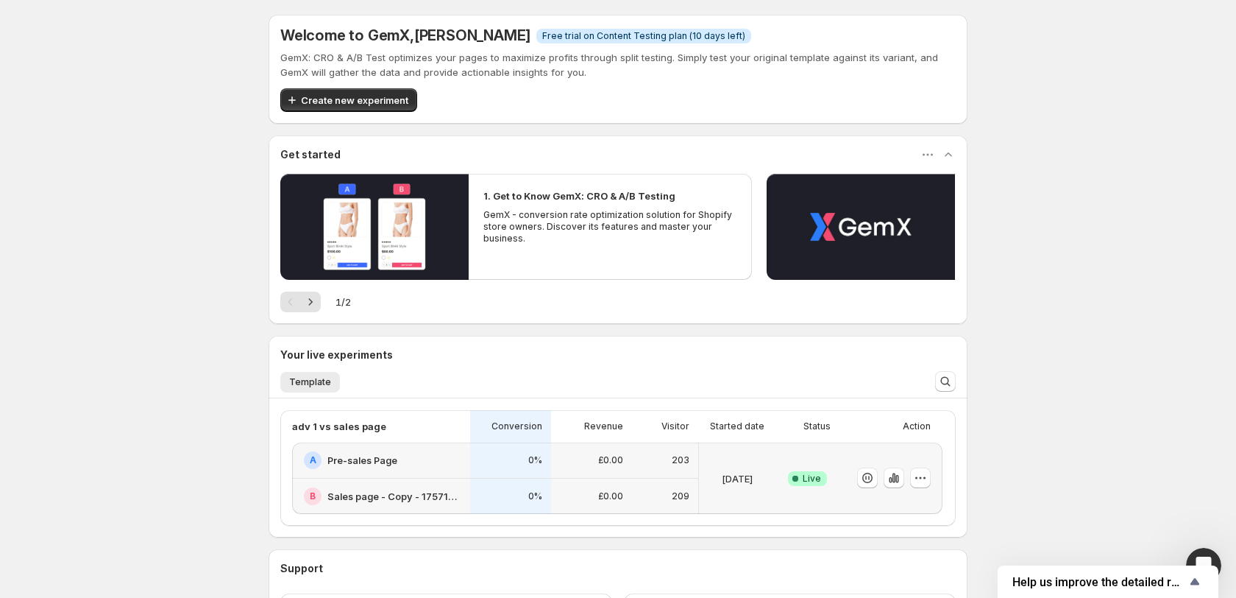
scroll to position [1362, 0]
